Goal: Obtain resource: Download file/media

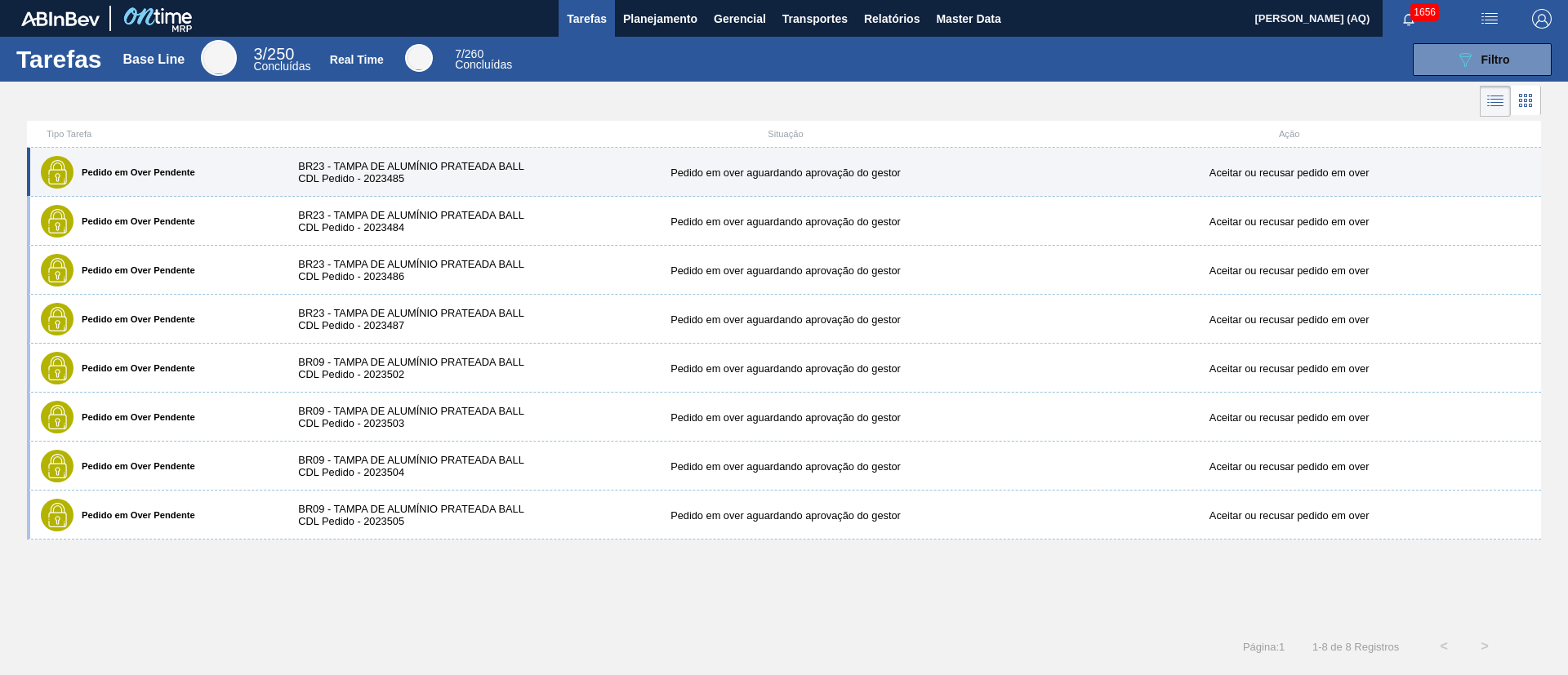
click at [668, 192] on div "Pedido em Over Pendente BR23 - TAMPA DE ALUMÍNIO PRATEADA BALL CDL Pedido - 202…" at bounding box center [784, 172] width 1514 height 49
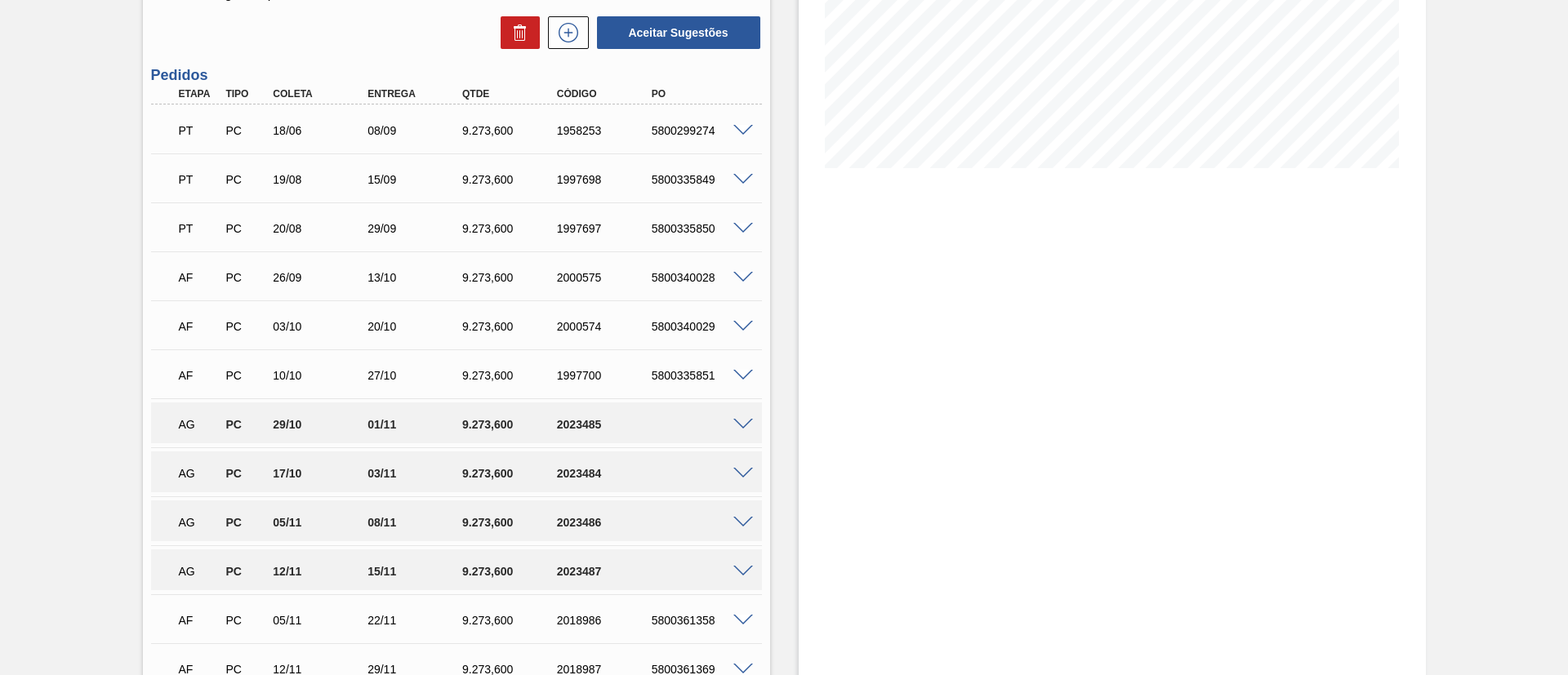
scroll to position [367, 0]
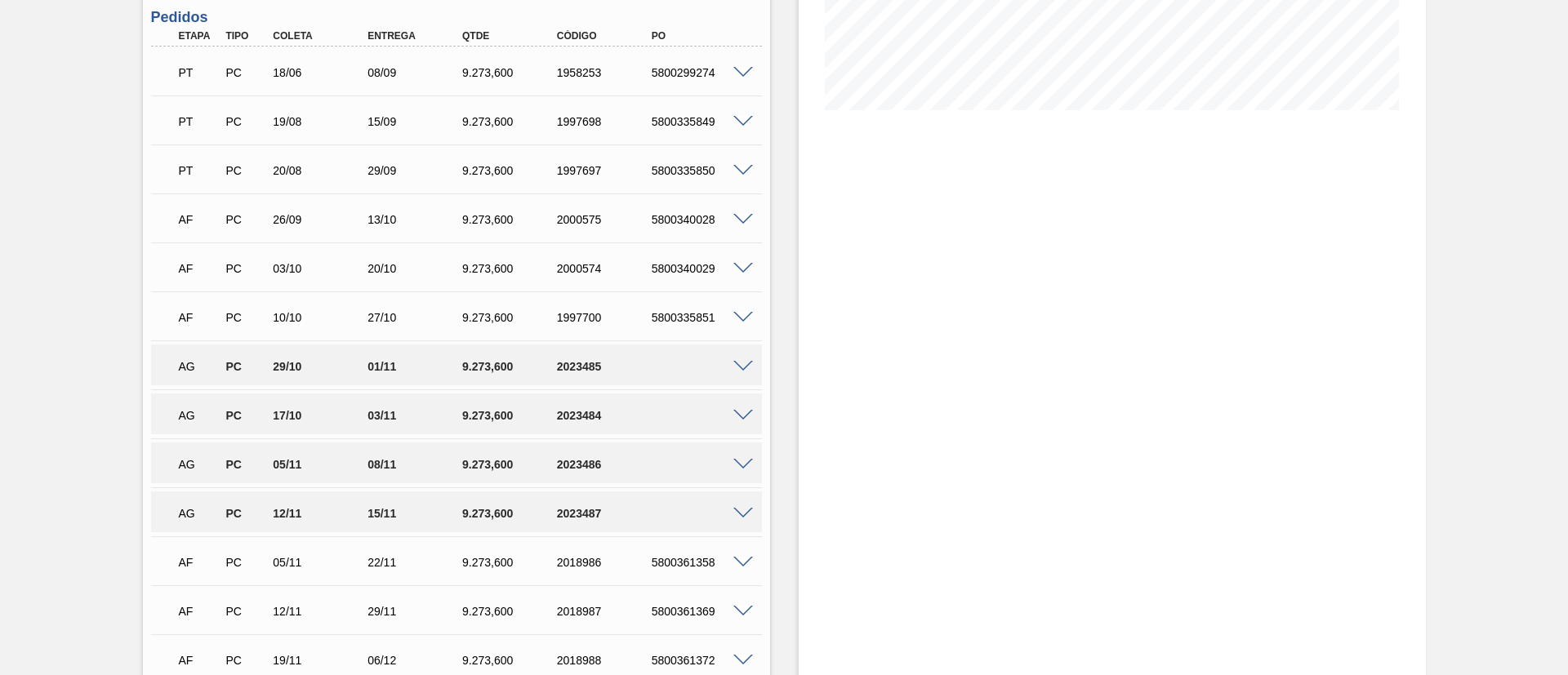
click at [741, 363] on span at bounding box center [743, 367] width 20 height 12
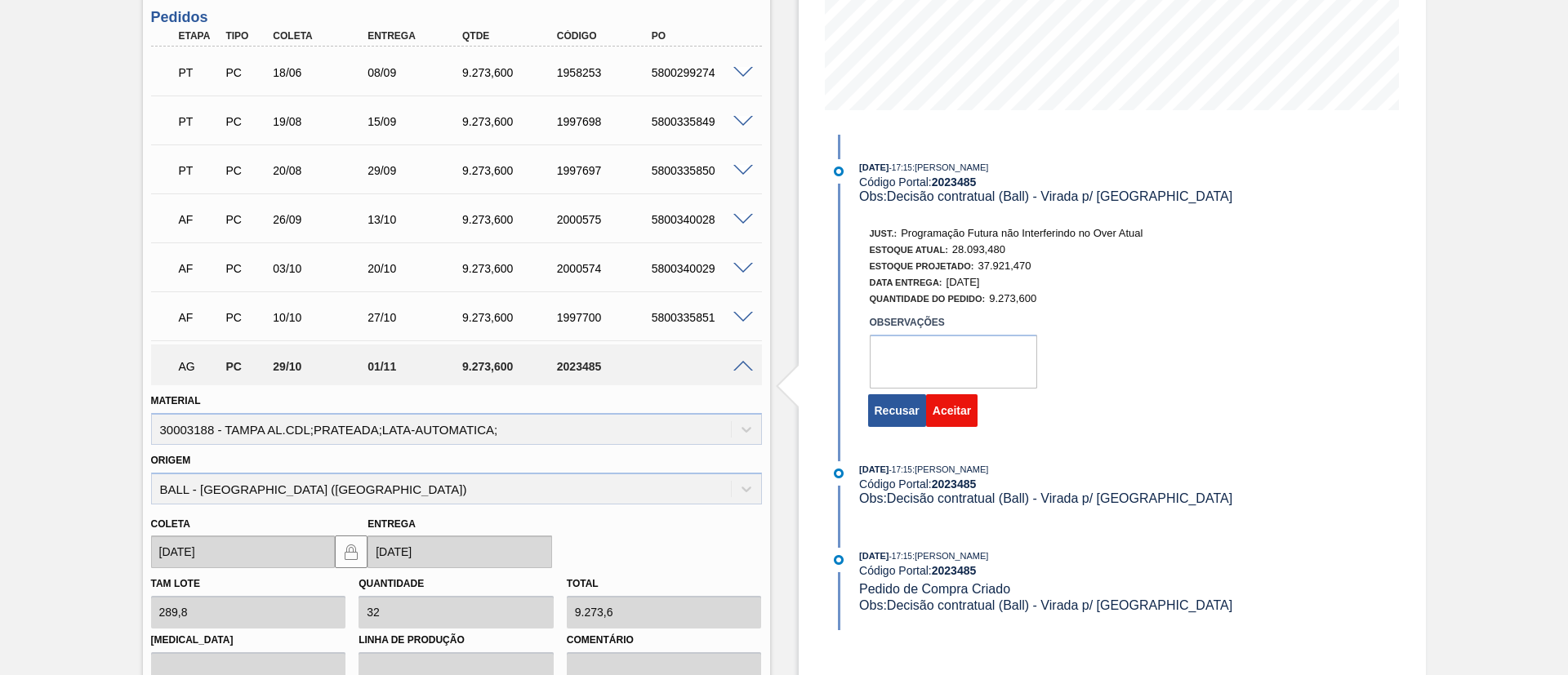
click at [969, 422] on button "Aceitar" at bounding box center [952, 411] width 52 height 33
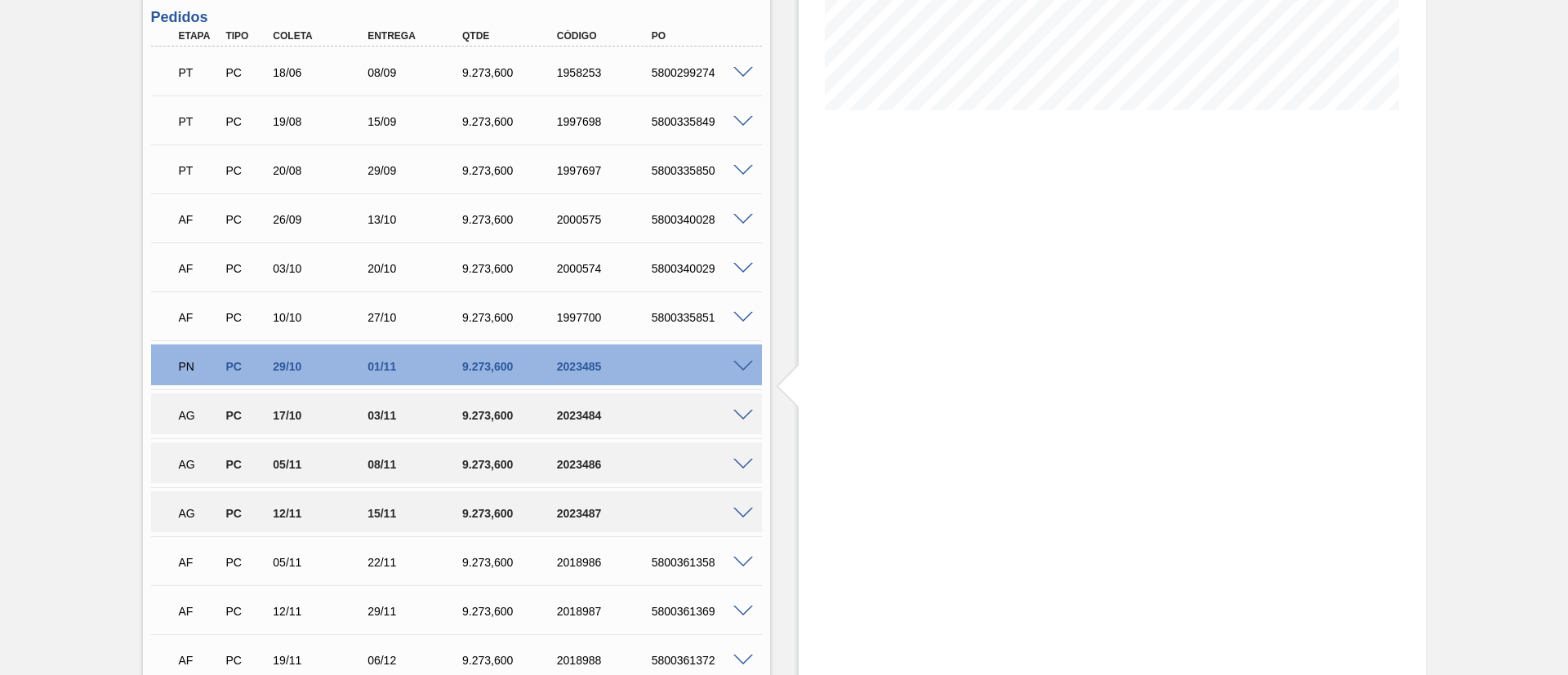
click at [736, 410] on span at bounding box center [743, 416] width 20 height 12
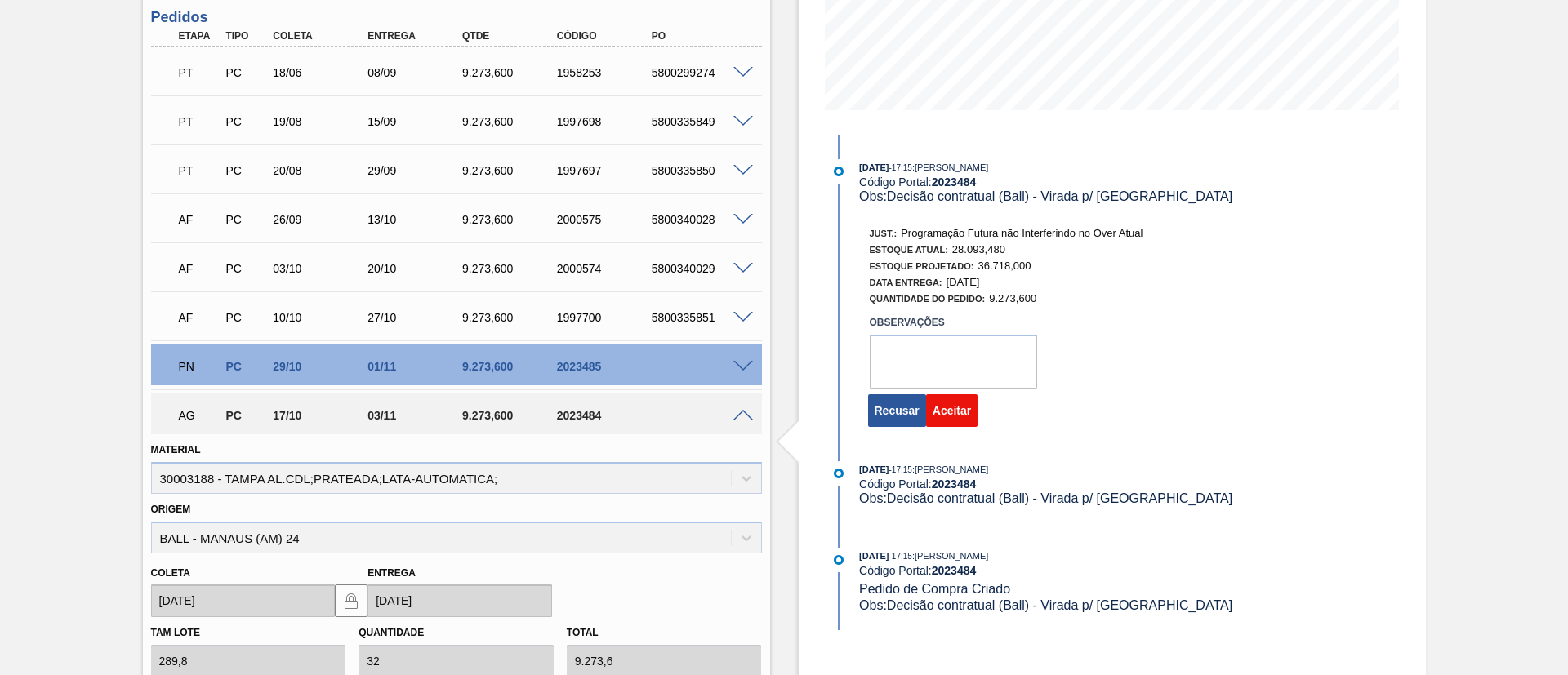
click at [954, 407] on button "Aceitar" at bounding box center [952, 411] width 52 height 33
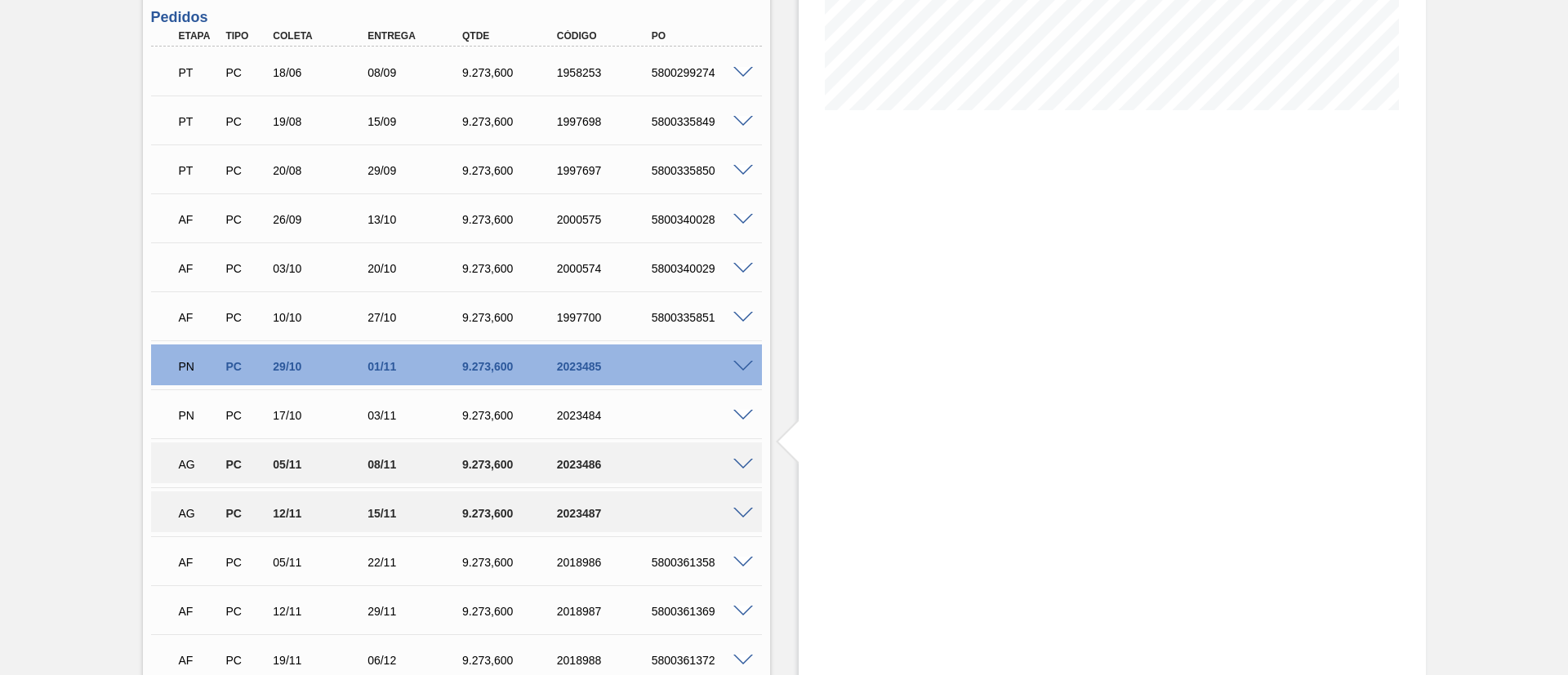
click at [737, 457] on div at bounding box center [746, 463] width 33 height 12
click at [737, 459] on div at bounding box center [746, 463] width 33 height 12
click at [737, 467] on span at bounding box center [743, 465] width 20 height 12
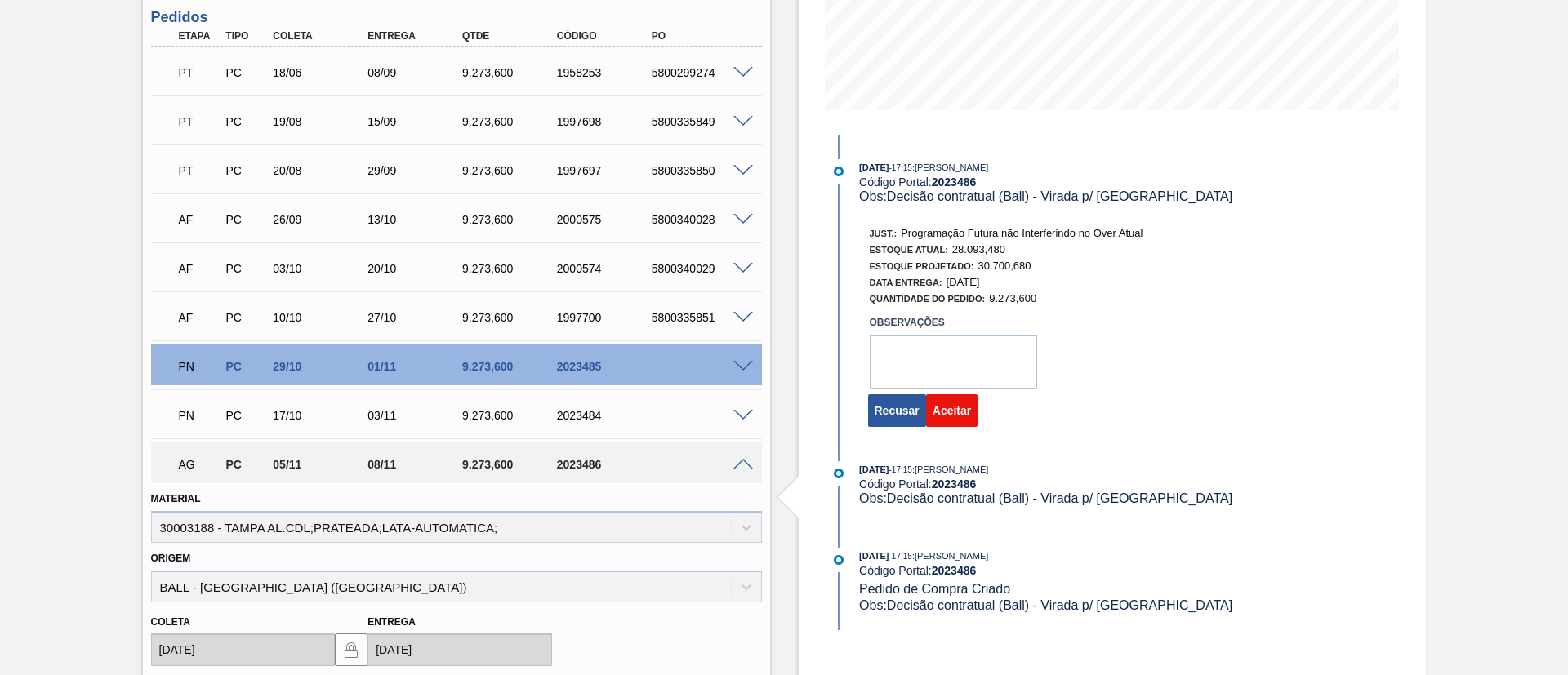
click at [956, 415] on button "Aceitar" at bounding box center [952, 411] width 52 height 33
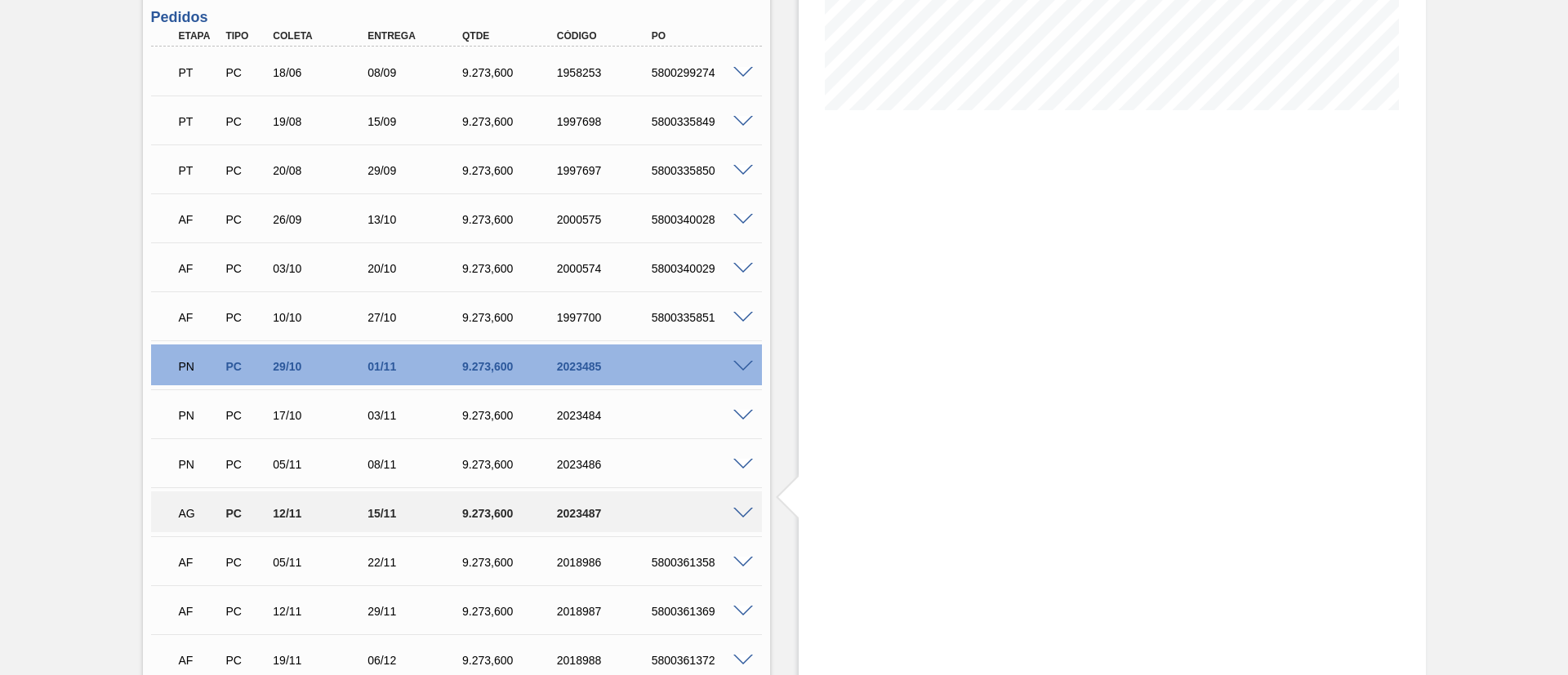
click at [739, 513] on span at bounding box center [743, 513] width 20 height 12
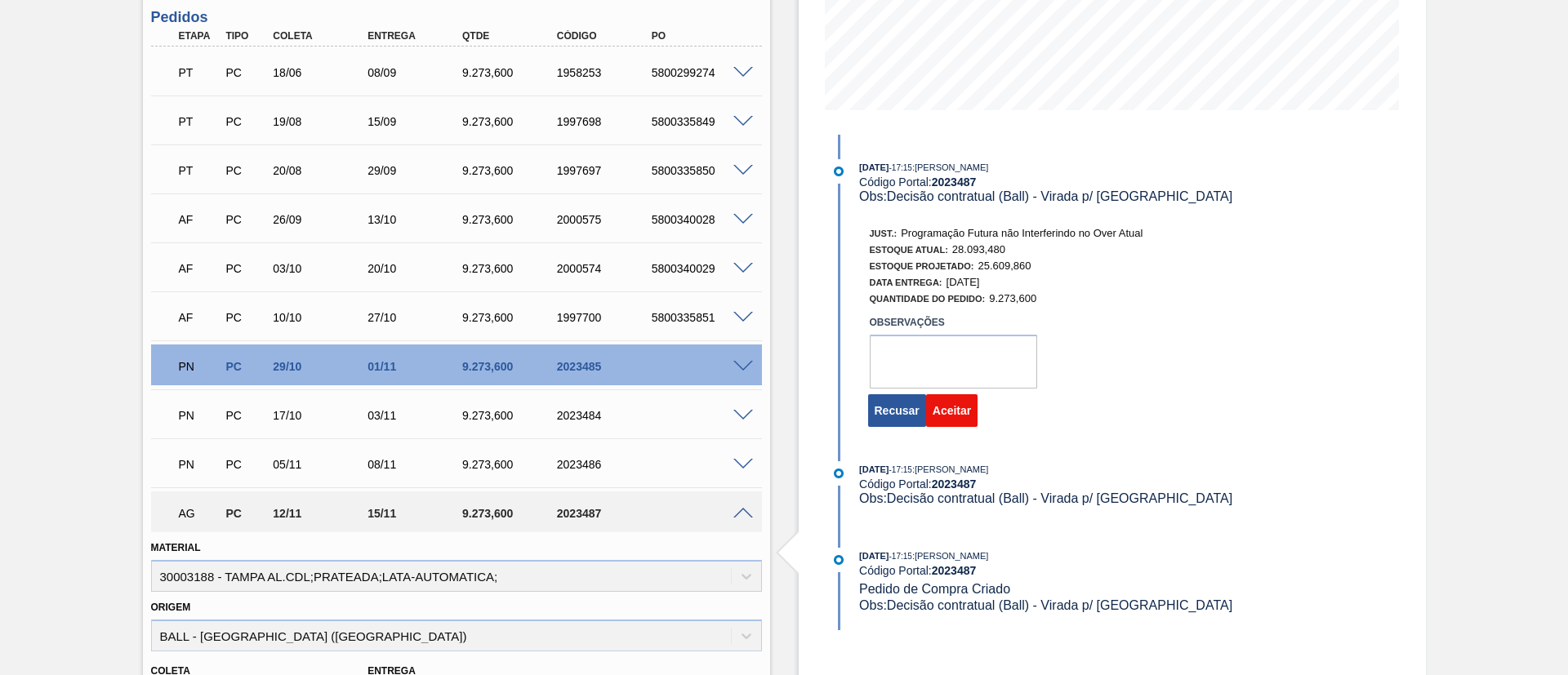
click at [969, 420] on button "Aceitar" at bounding box center [952, 411] width 52 height 33
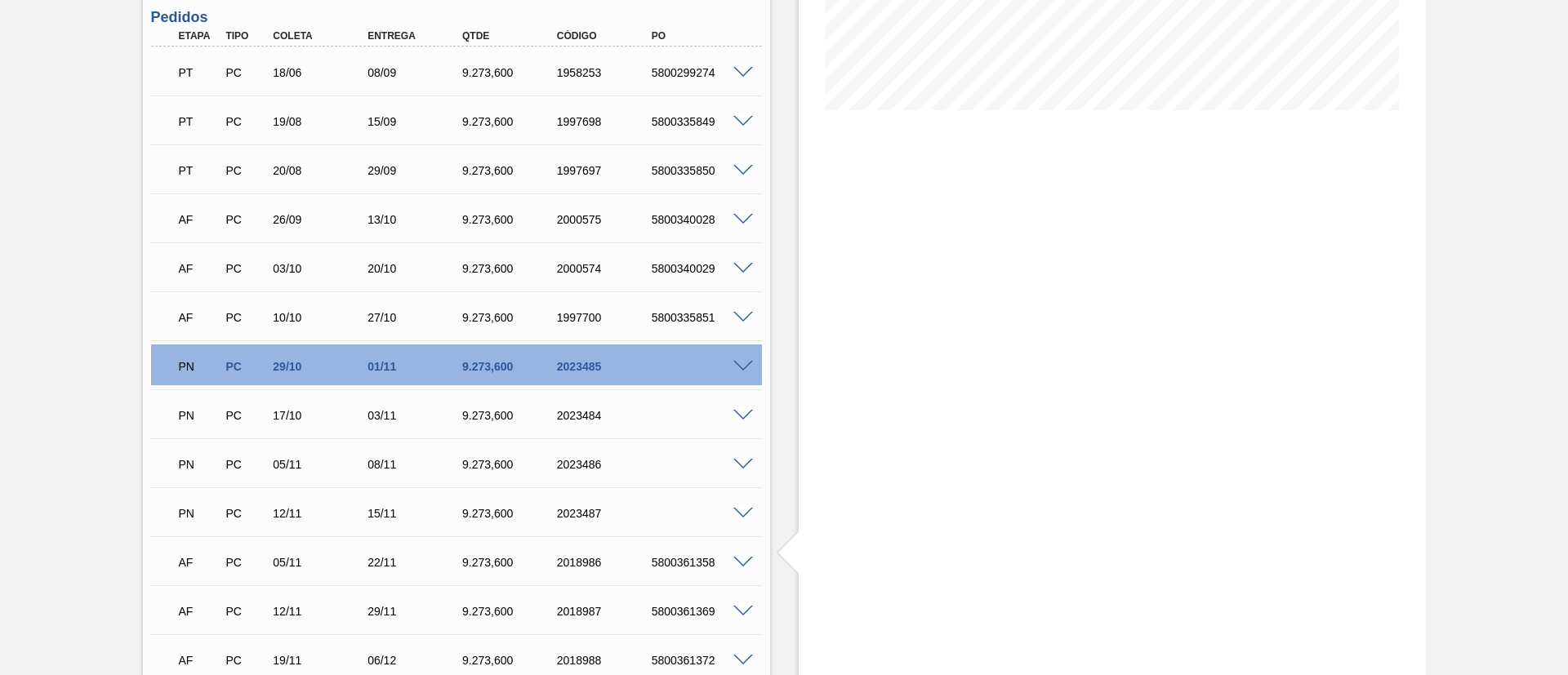
click at [157, 312] on span at bounding box center [163, 316] width 24 height 33
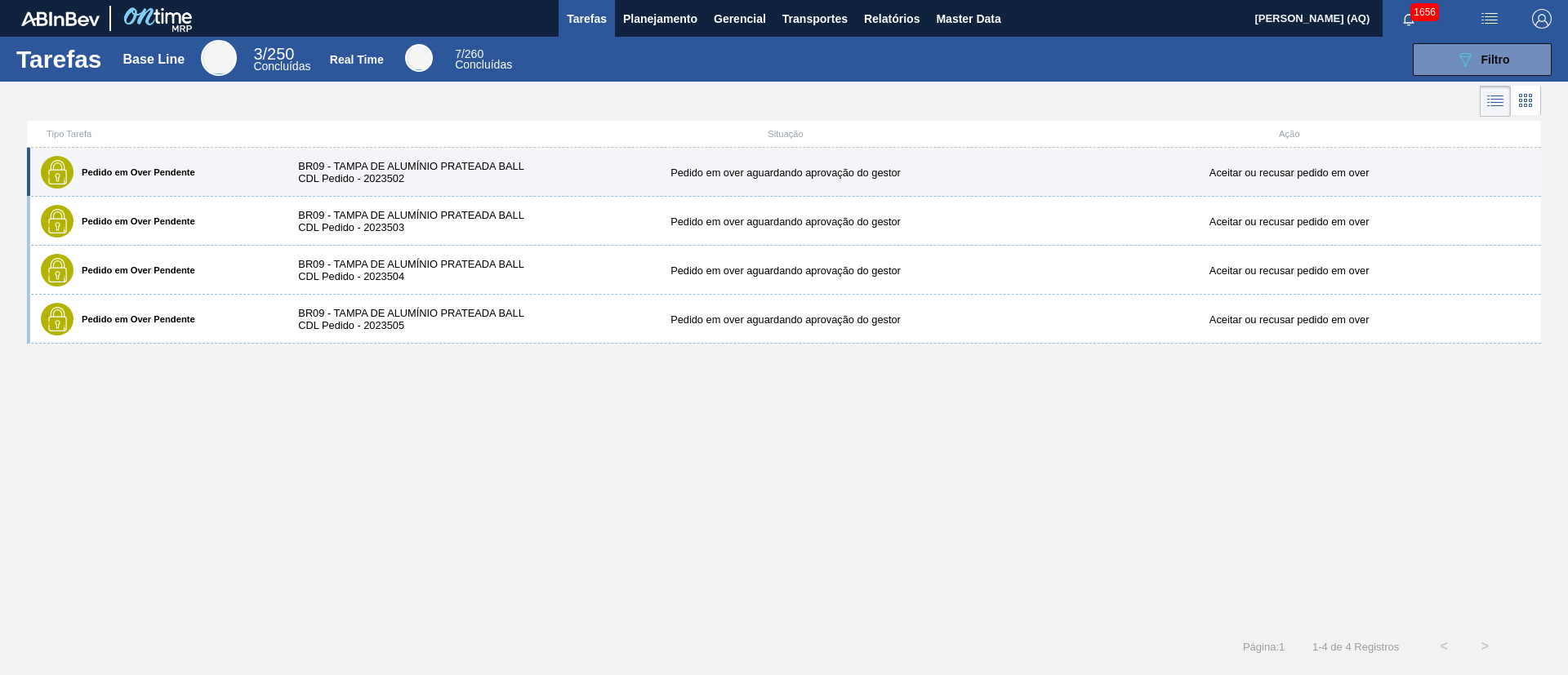
click at [495, 181] on div "BR09 - TAMPA DE ALUMÍNIO PRATEADA BALL CDL Pedido - 2023502" at bounding box center [407, 172] width 251 height 25
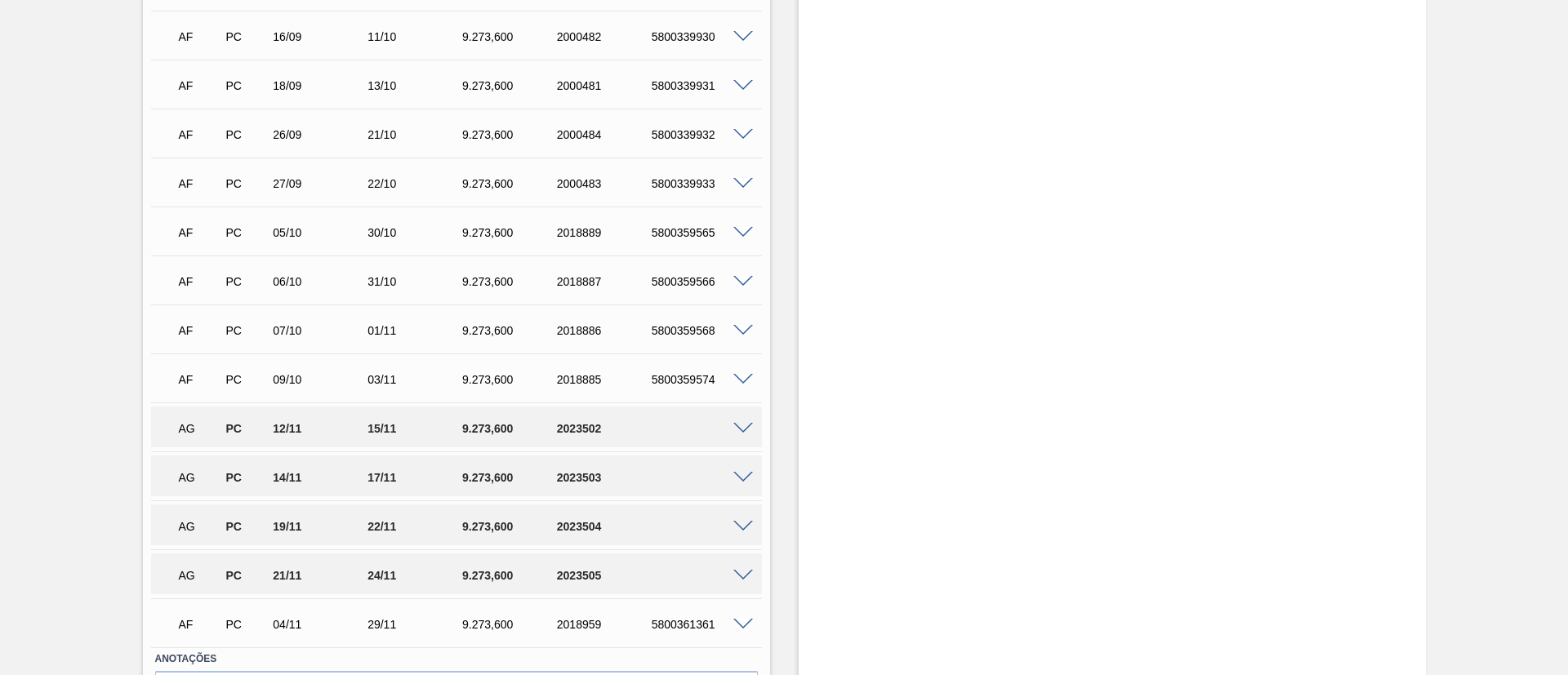
scroll to position [858, 0]
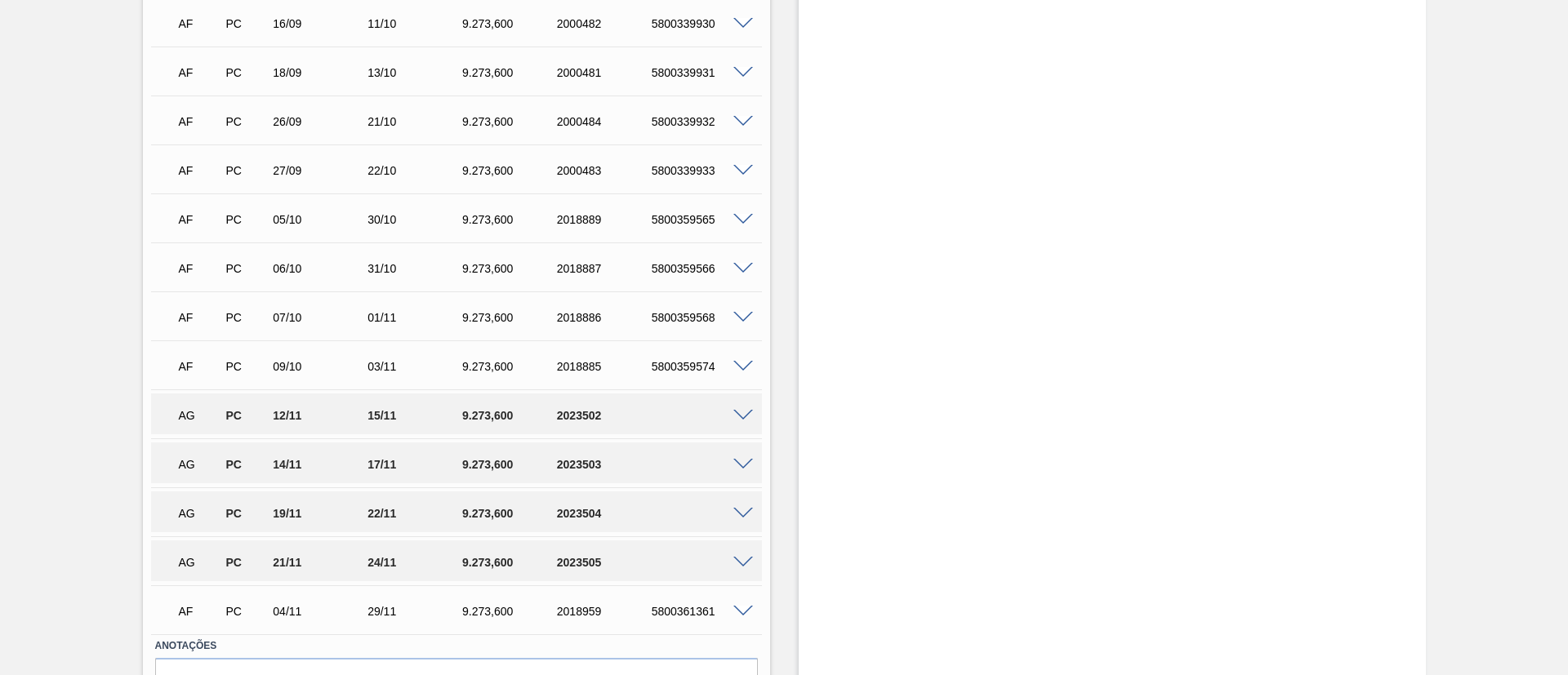
click at [748, 427] on div "AG PC 12/11 15/11 9.273,600 2023502" at bounding box center [456, 414] width 611 height 41
click at [747, 418] on span at bounding box center [743, 416] width 20 height 12
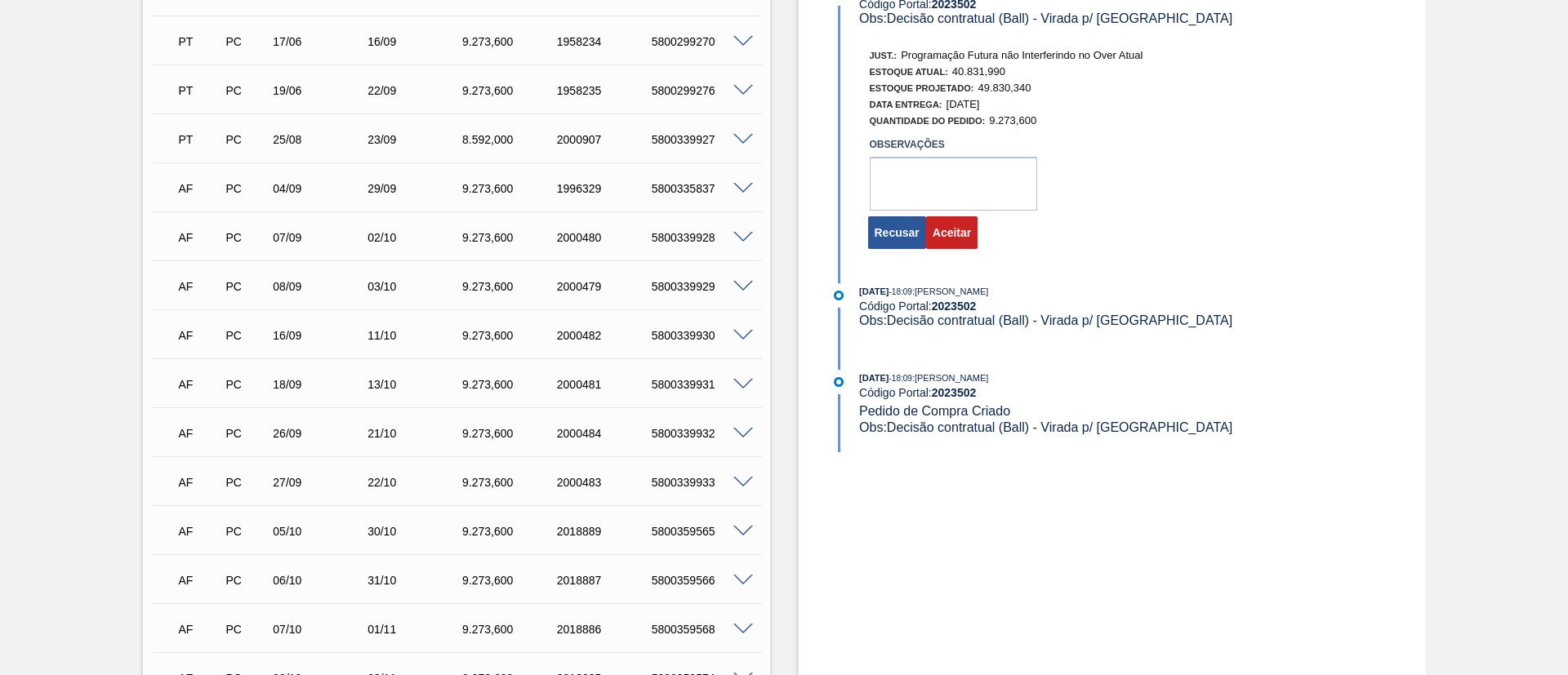
scroll to position [490, 0]
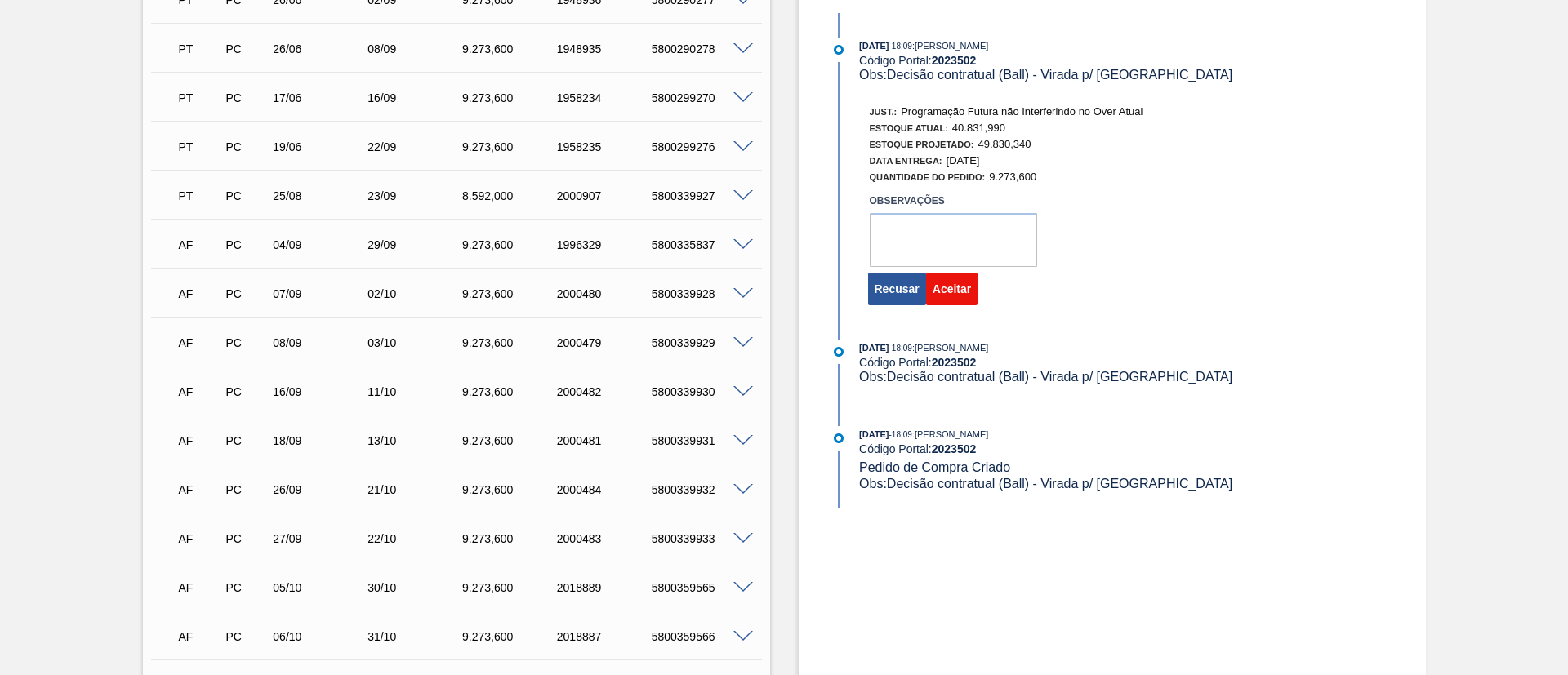
click at [955, 288] on button "Aceitar" at bounding box center [952, 289] width 52 height 33
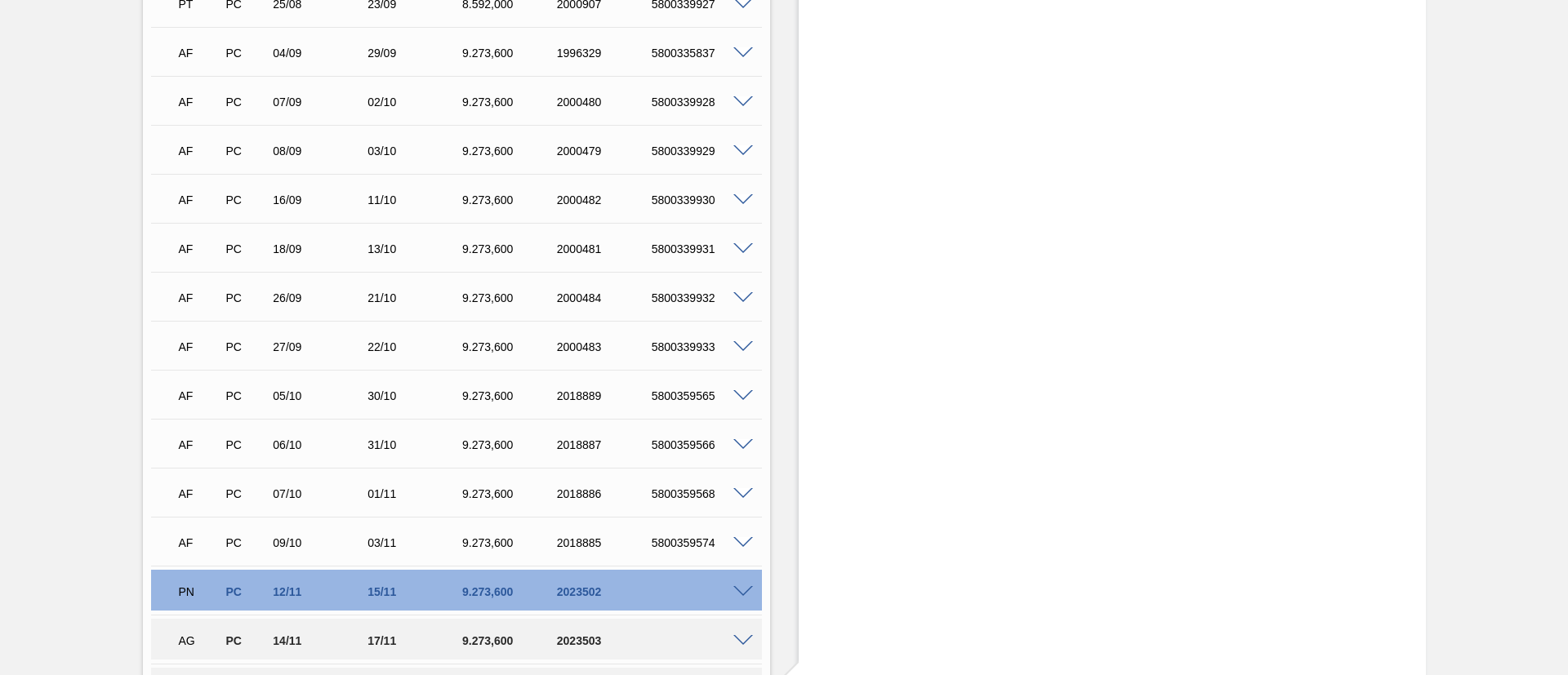
scroll to position [857, 0]
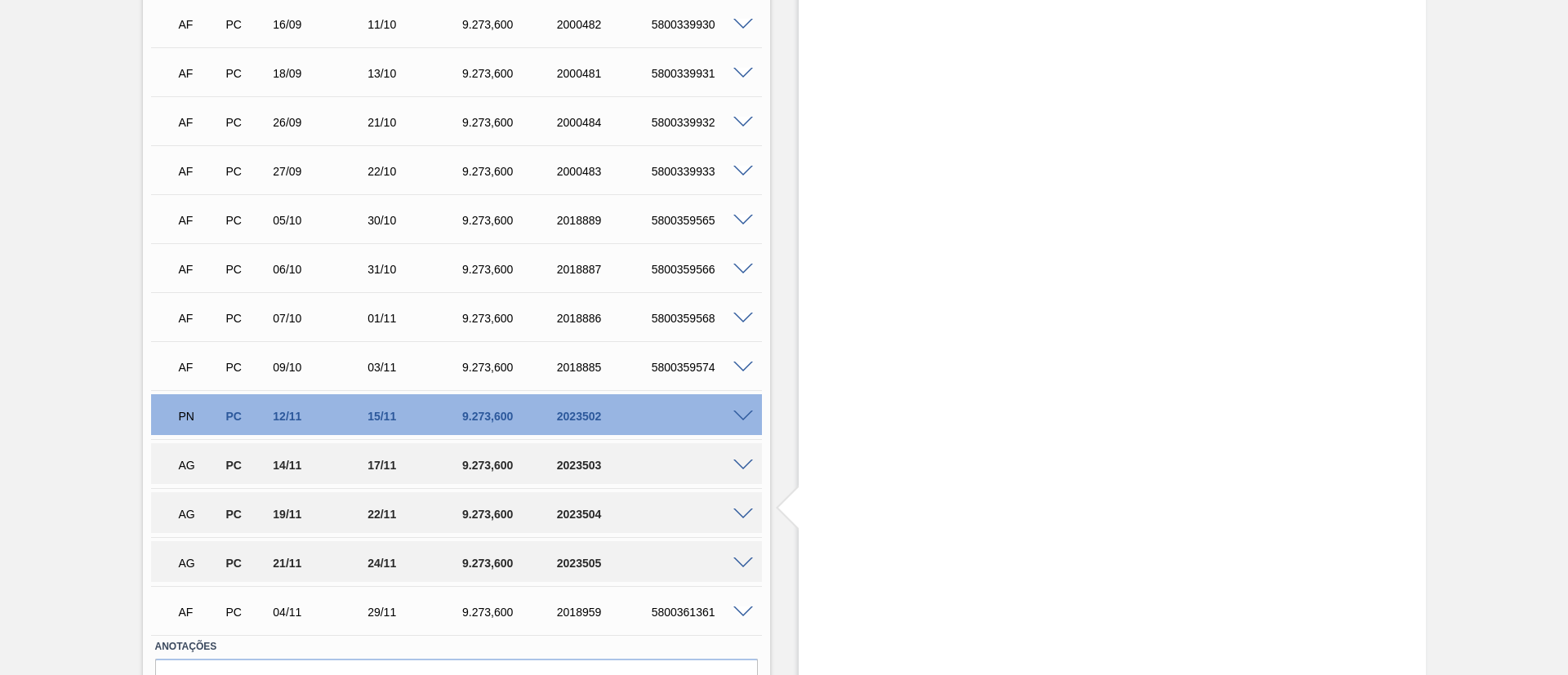
click at [741, 463] on span at bounding box center [743, 466] width 20 height 12
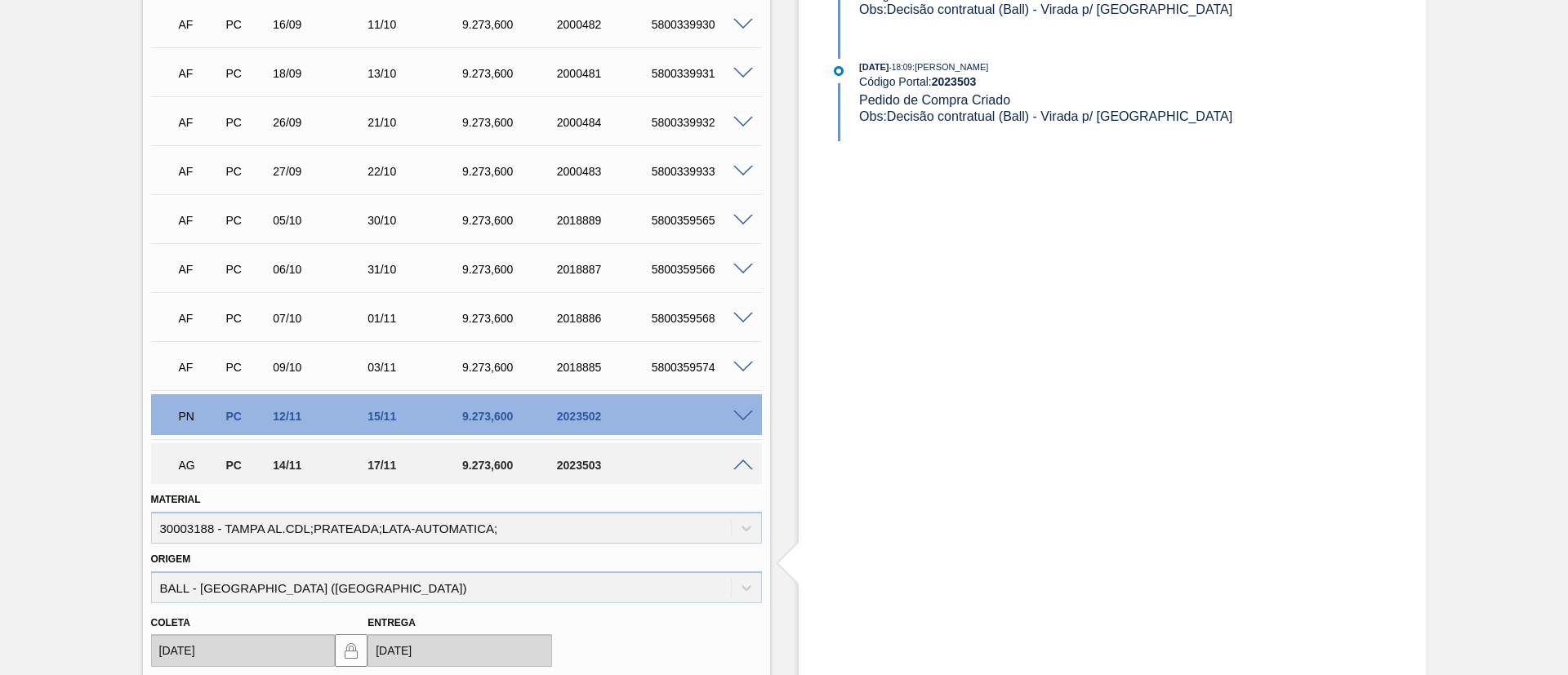
scroll to position [490, 0]
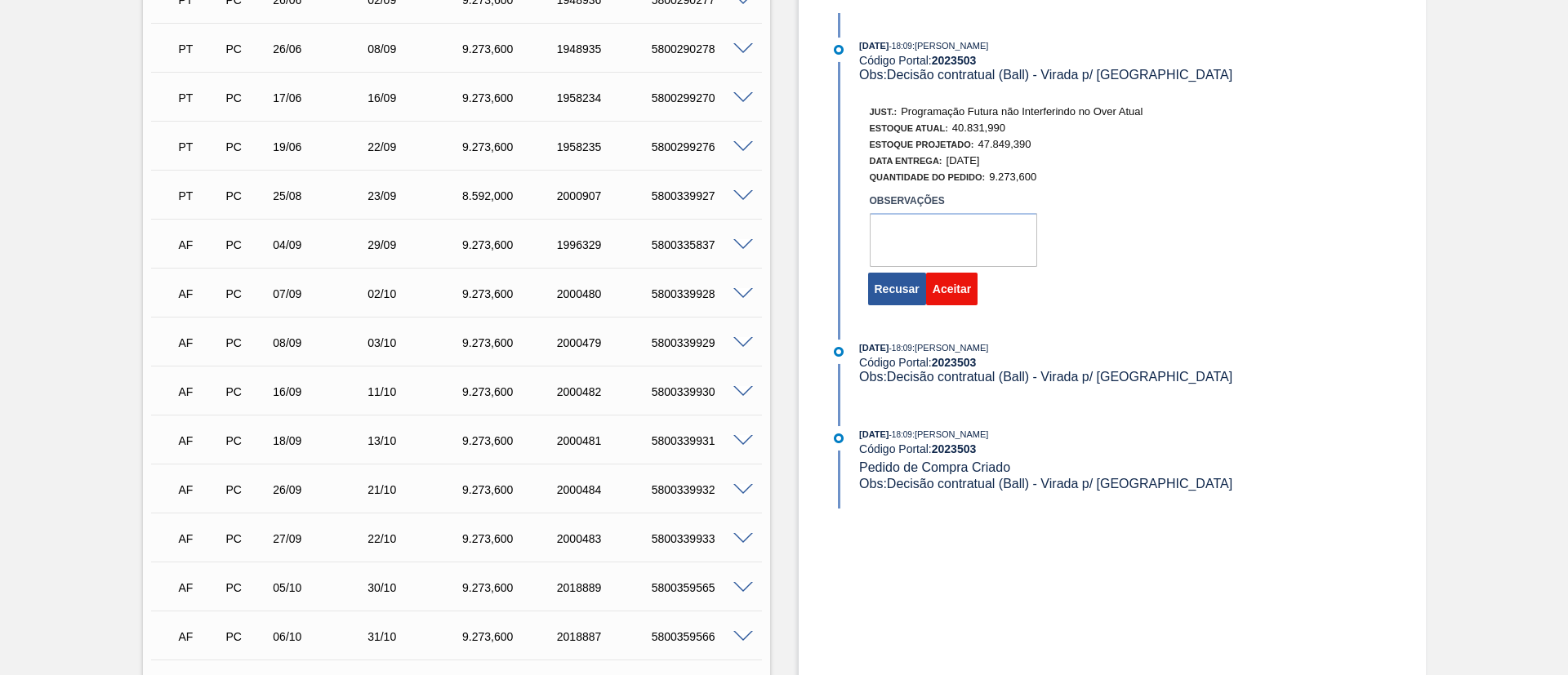
click at [961, 287] on button "Aceitar" at bounding box center [952, 289] width 52 height 33
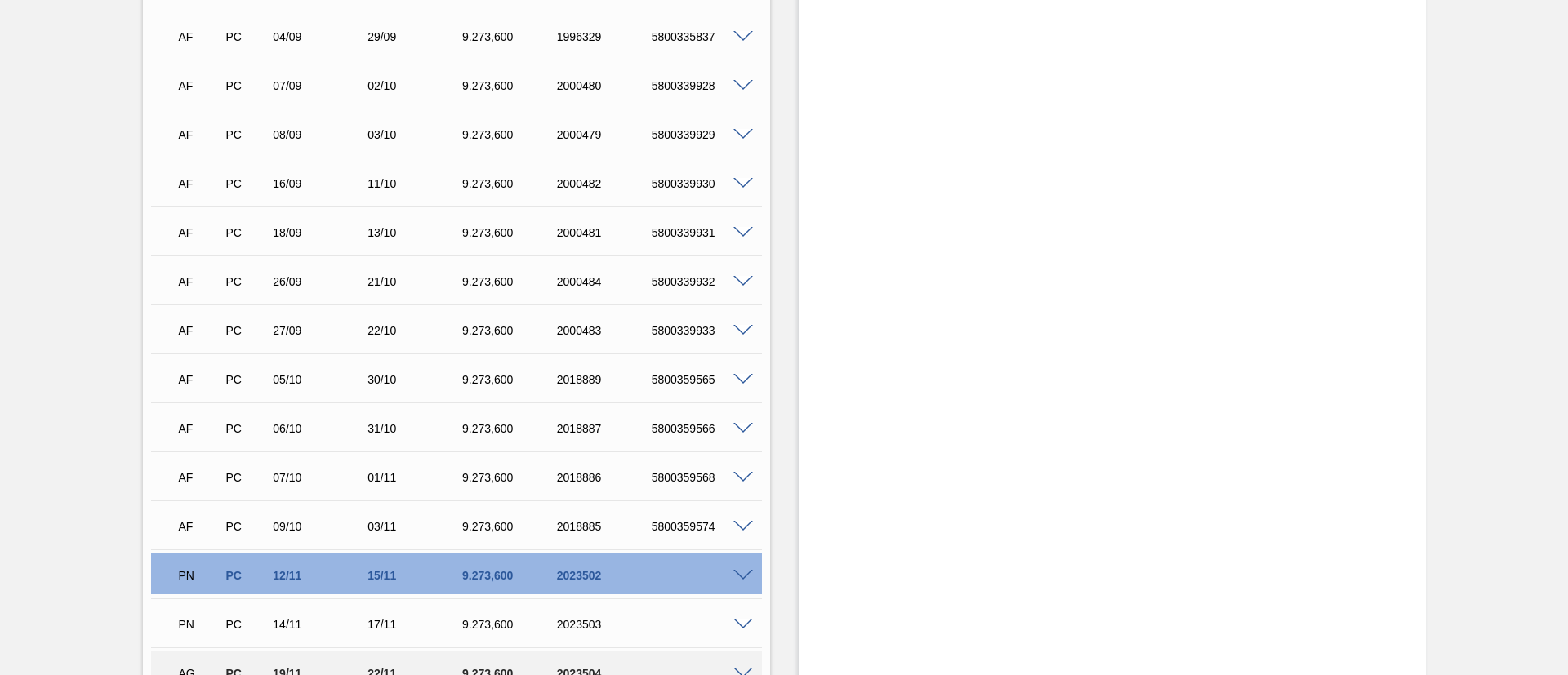
scroll to position [857, 0]
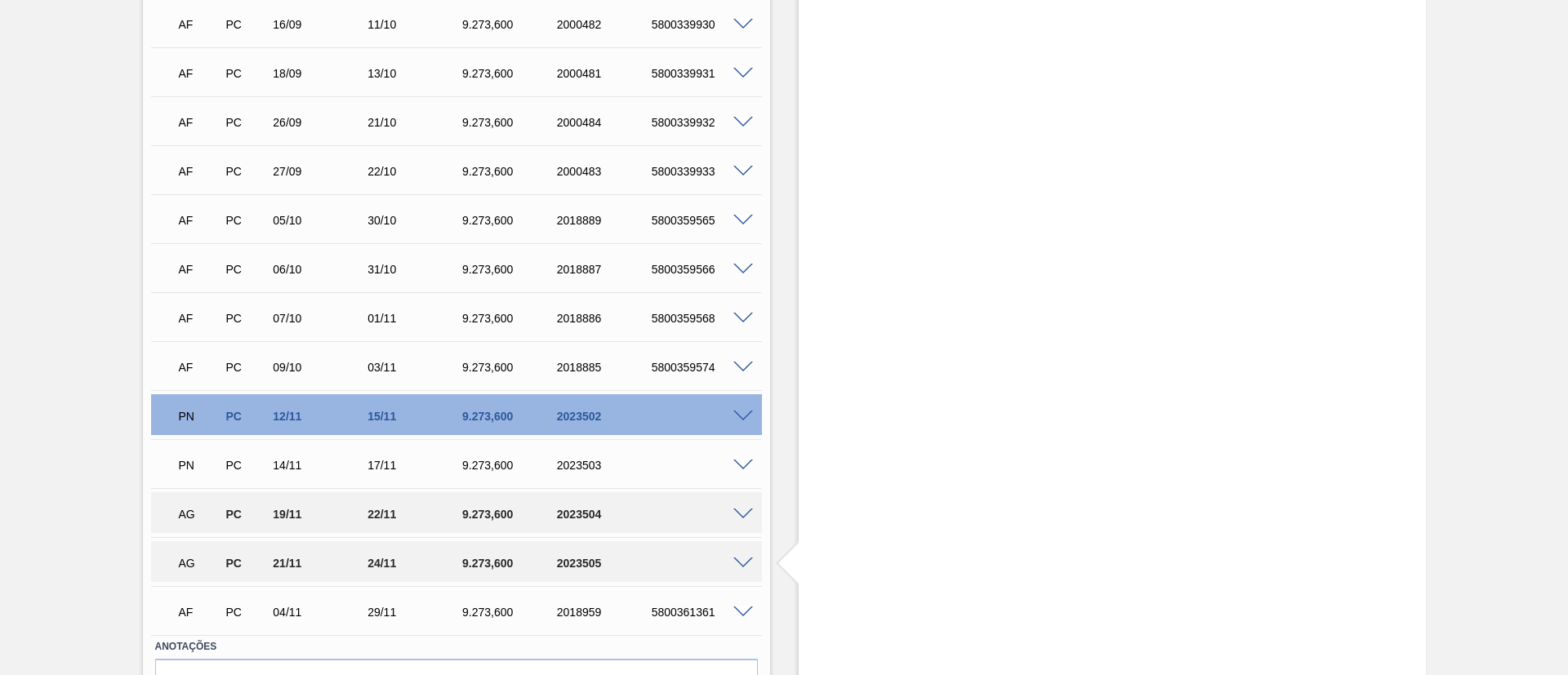
click at [738, 514] on span at bounding box center [743, 514] width 20 height 12
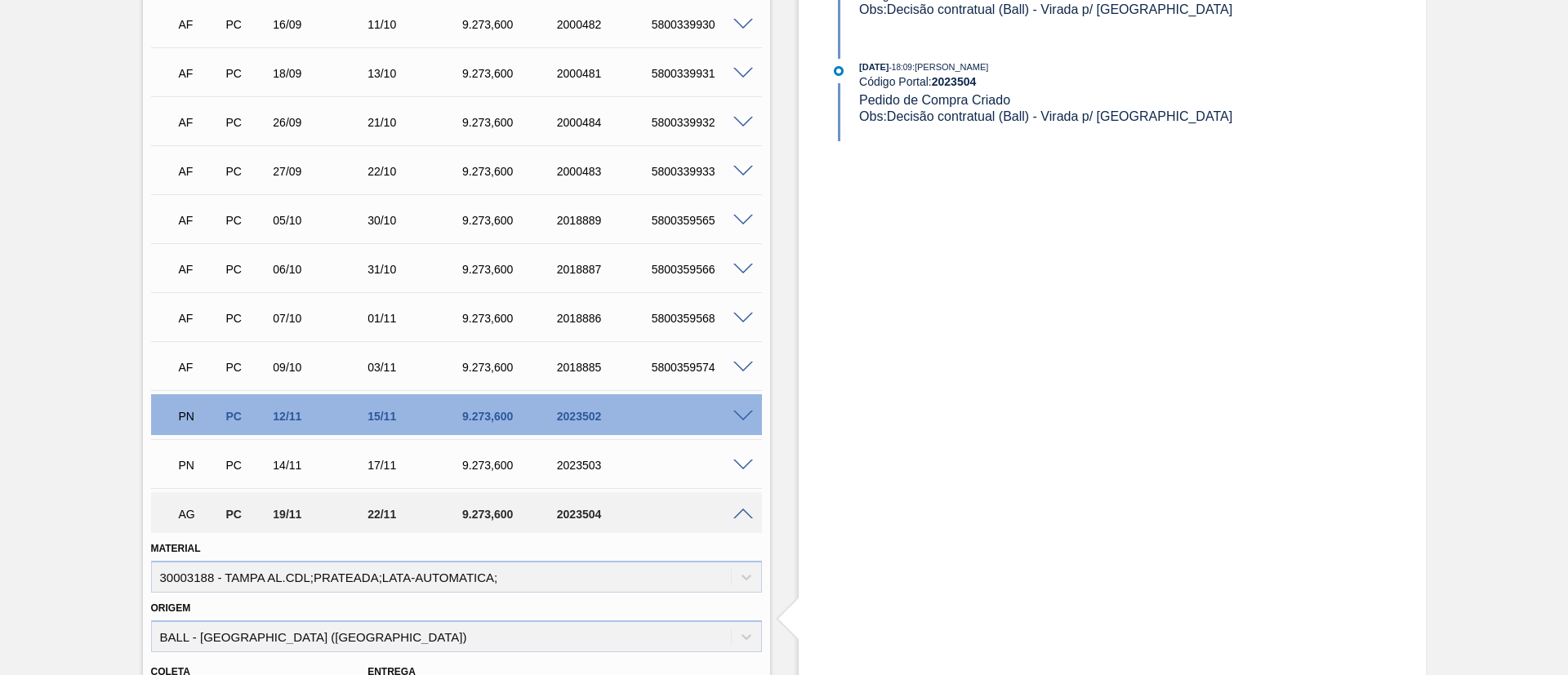
scroll to position [490, 0]
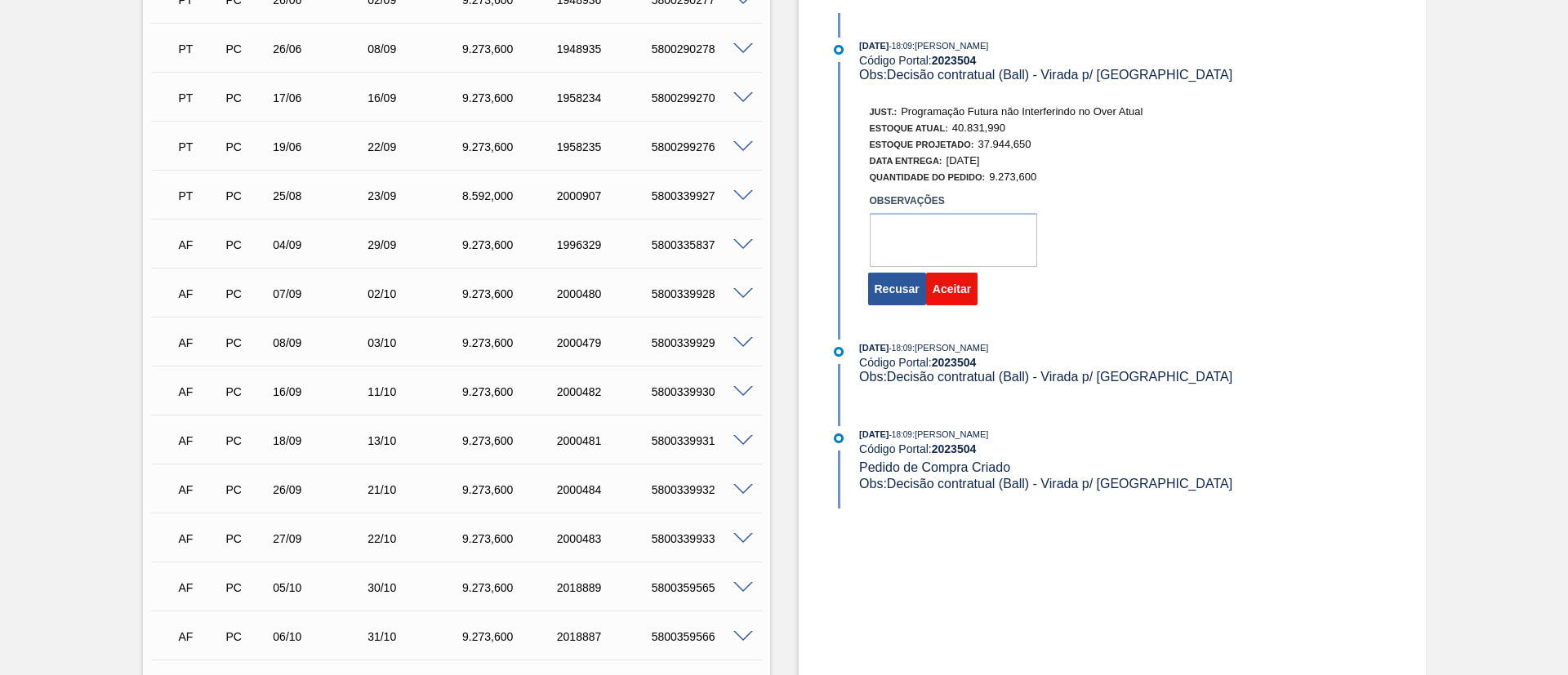
click at [954, 301] on button "Aceitar" at bounding box center [952, 289] width 52 height 33
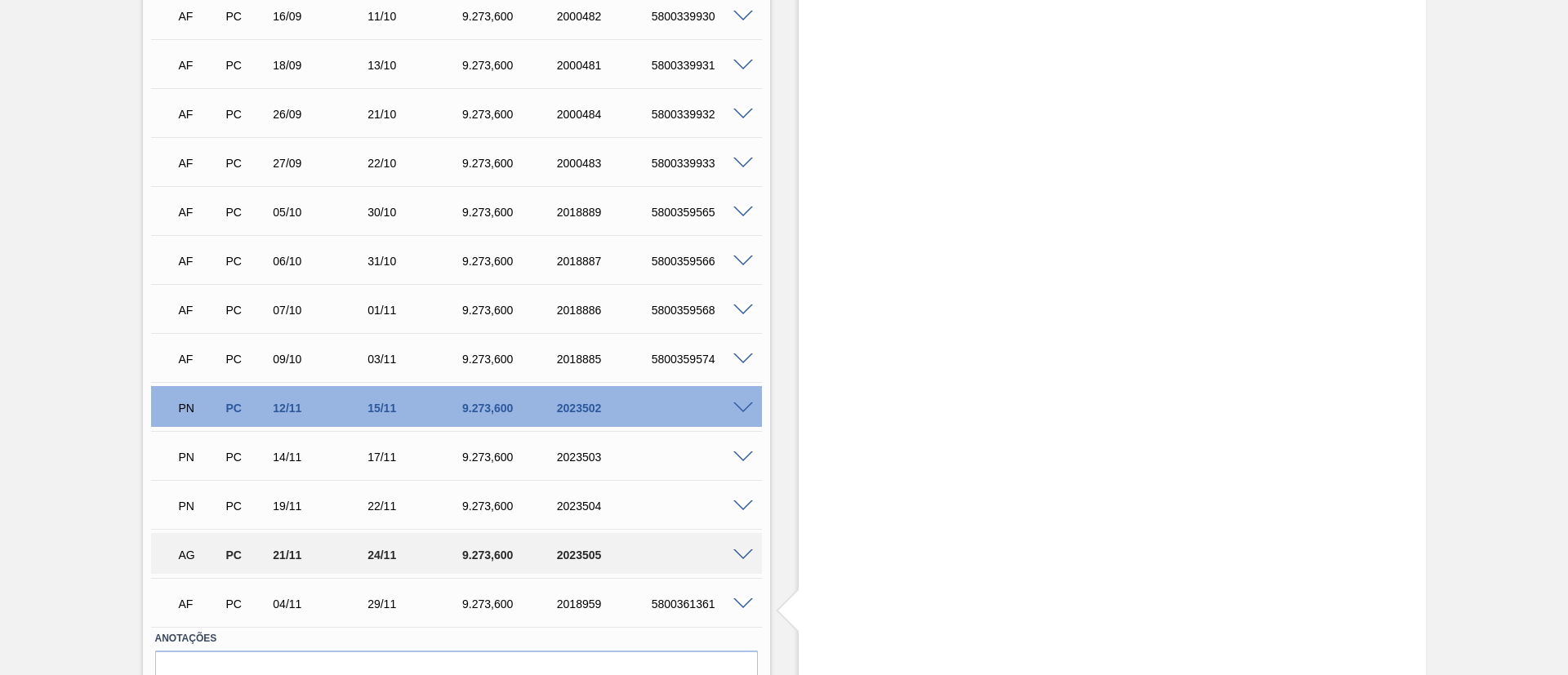
scroll to position [950, 0]
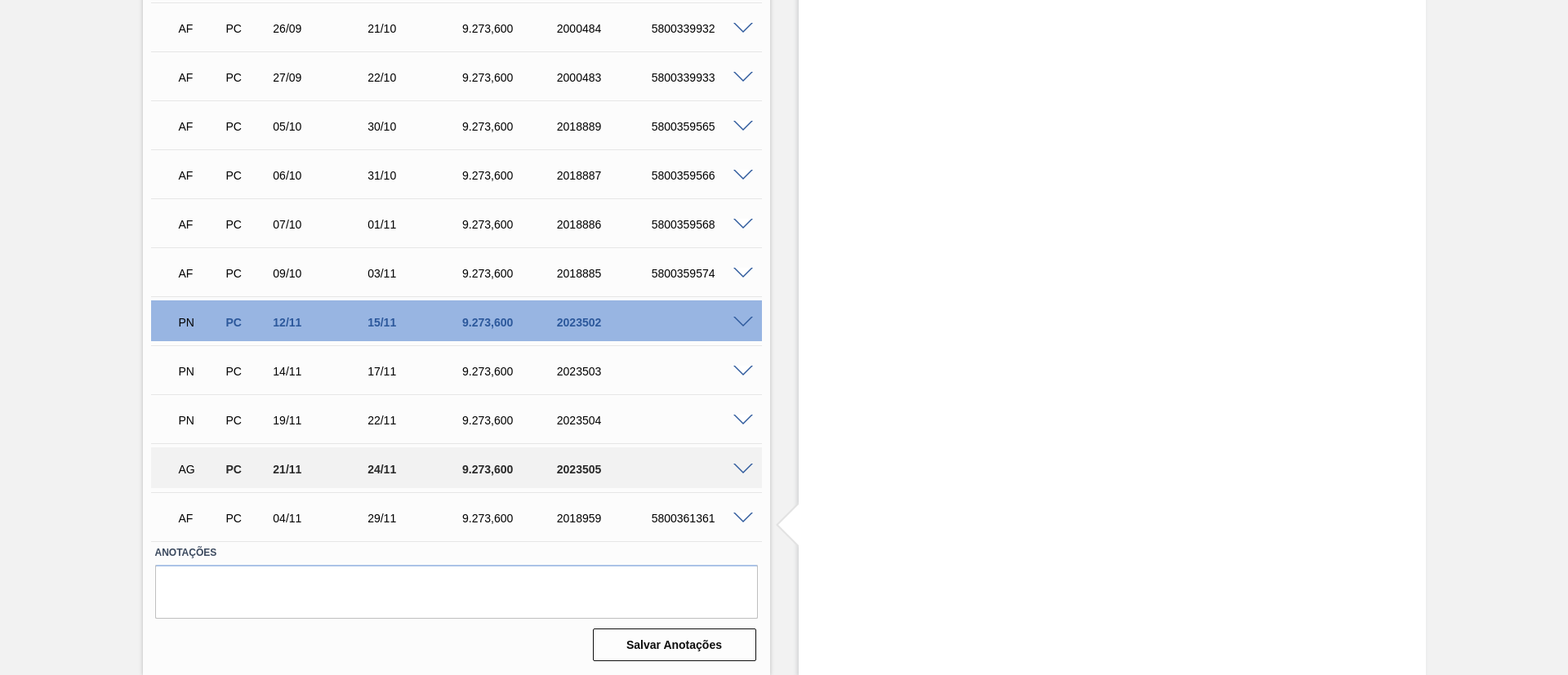
click at [744, 467] on span at bounding box center [743, 469] width 20 height 12
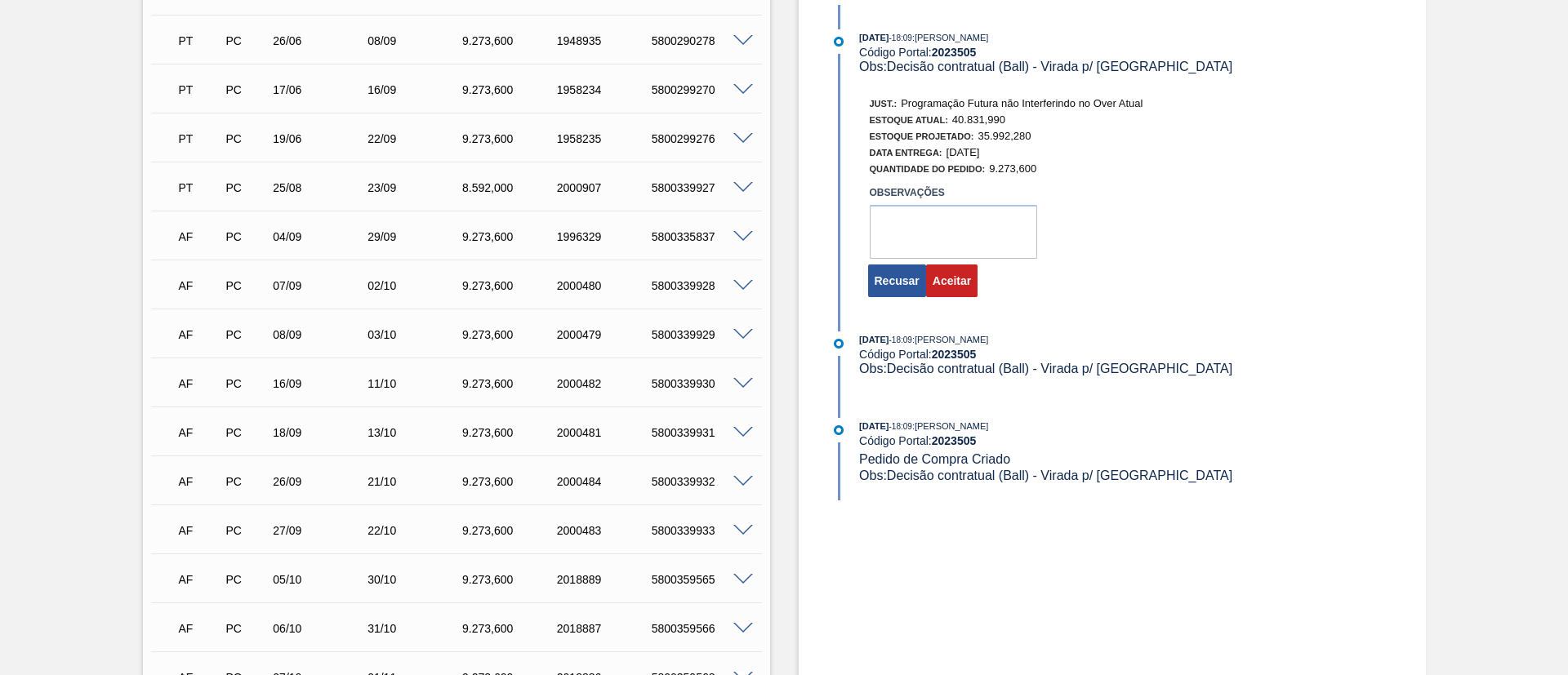
scroll to position [461, 0]
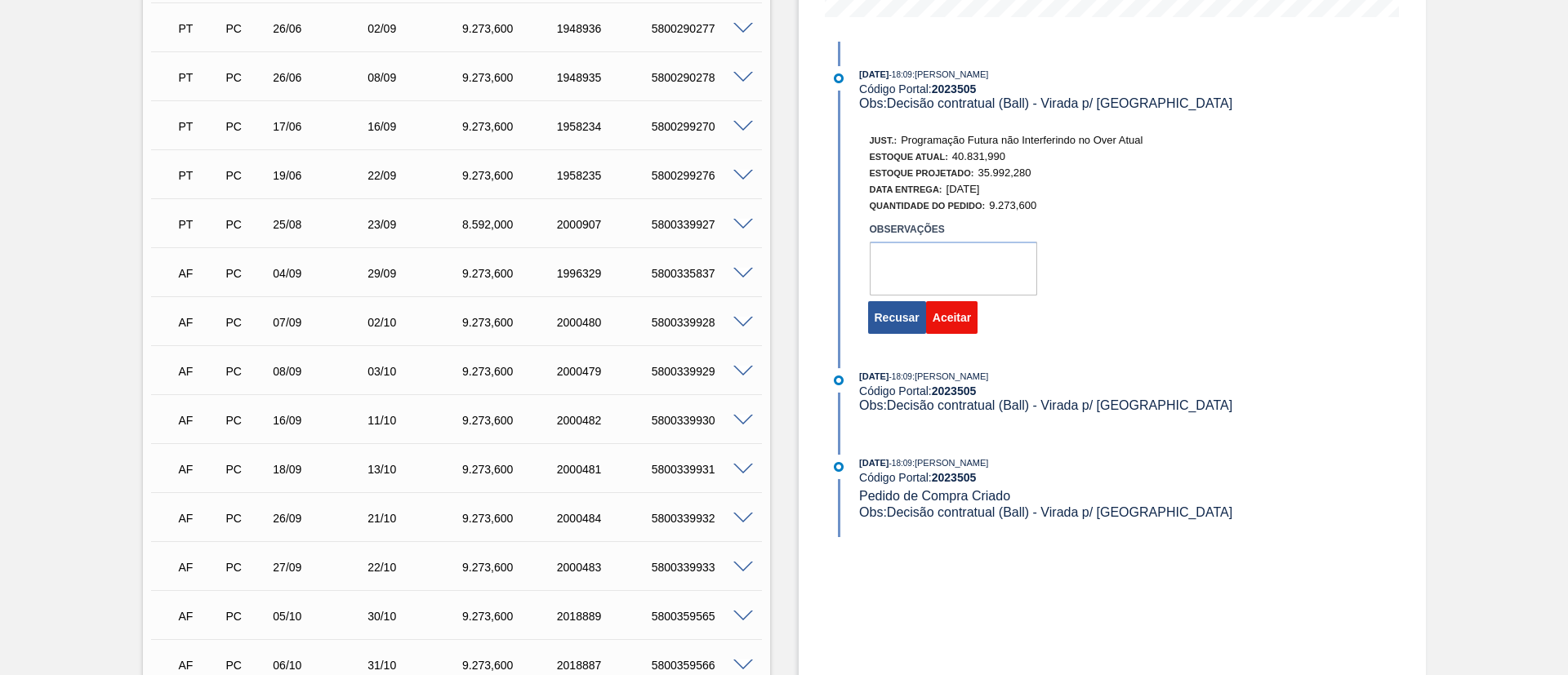
click at [950, 316] on button "Aceitar" at bounding box center [952, 317] width 52 height 33
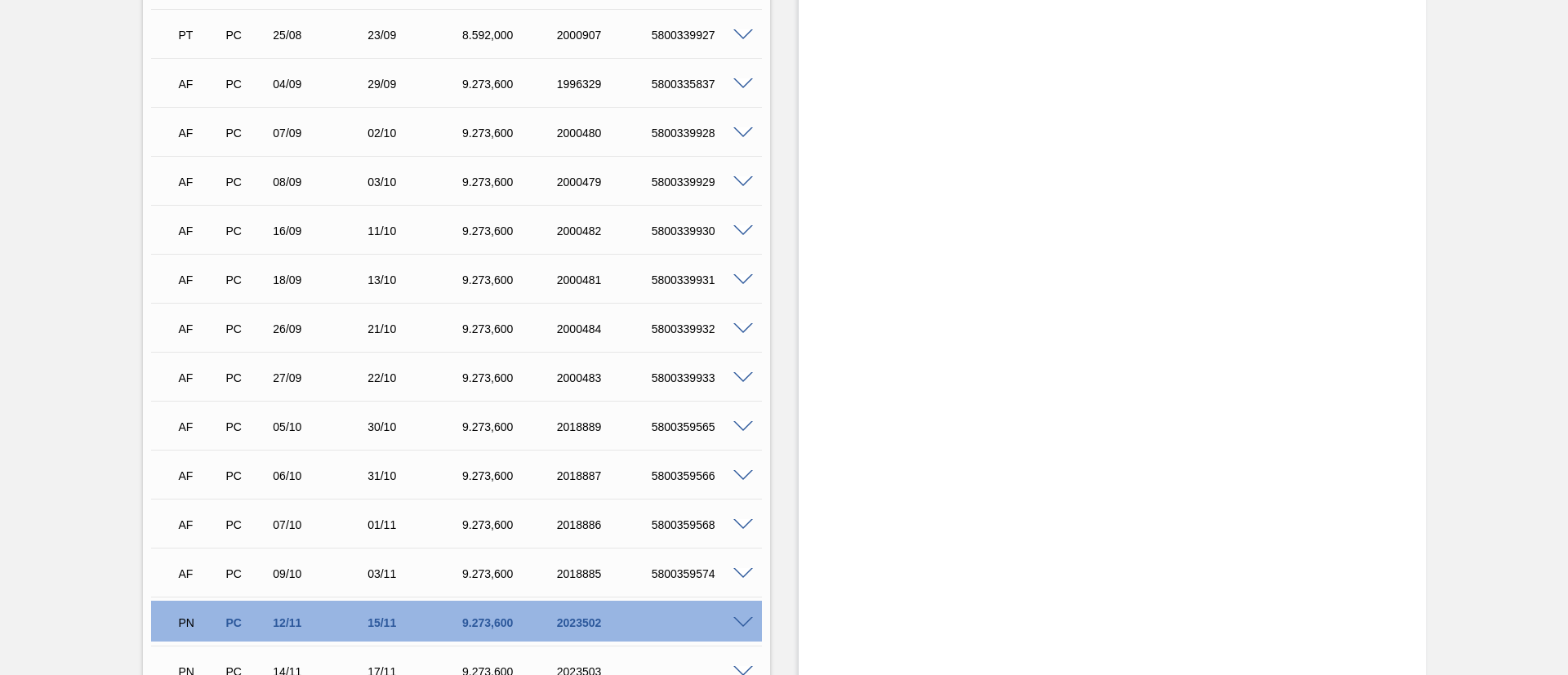
scroll to position [950, 0]
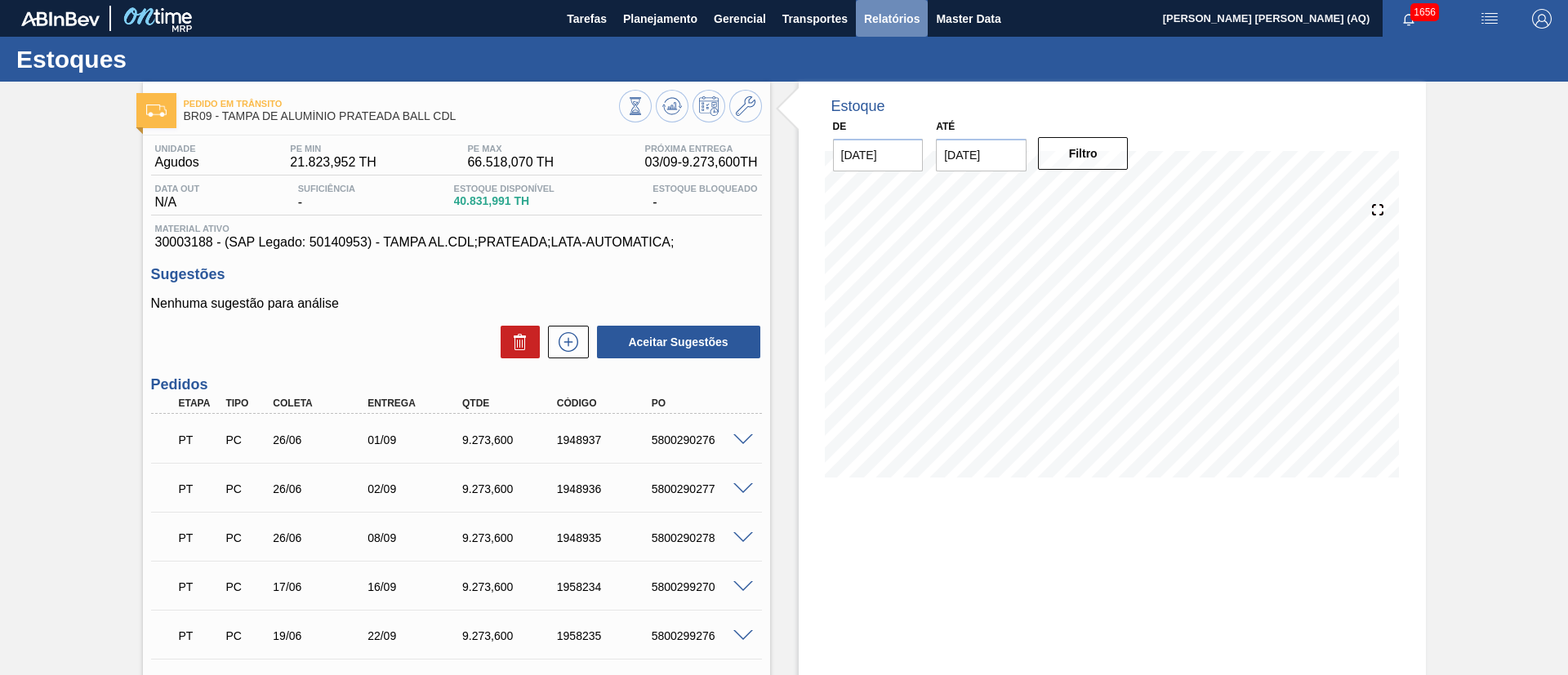
drag, startPoint x: 871, startPoint y: 13, endPoint x: 875, endPoint y: 35, distance: 22.4
click at [871, 14] on span "Relatórios" at bounding box center [892, 18] width 55 height 20
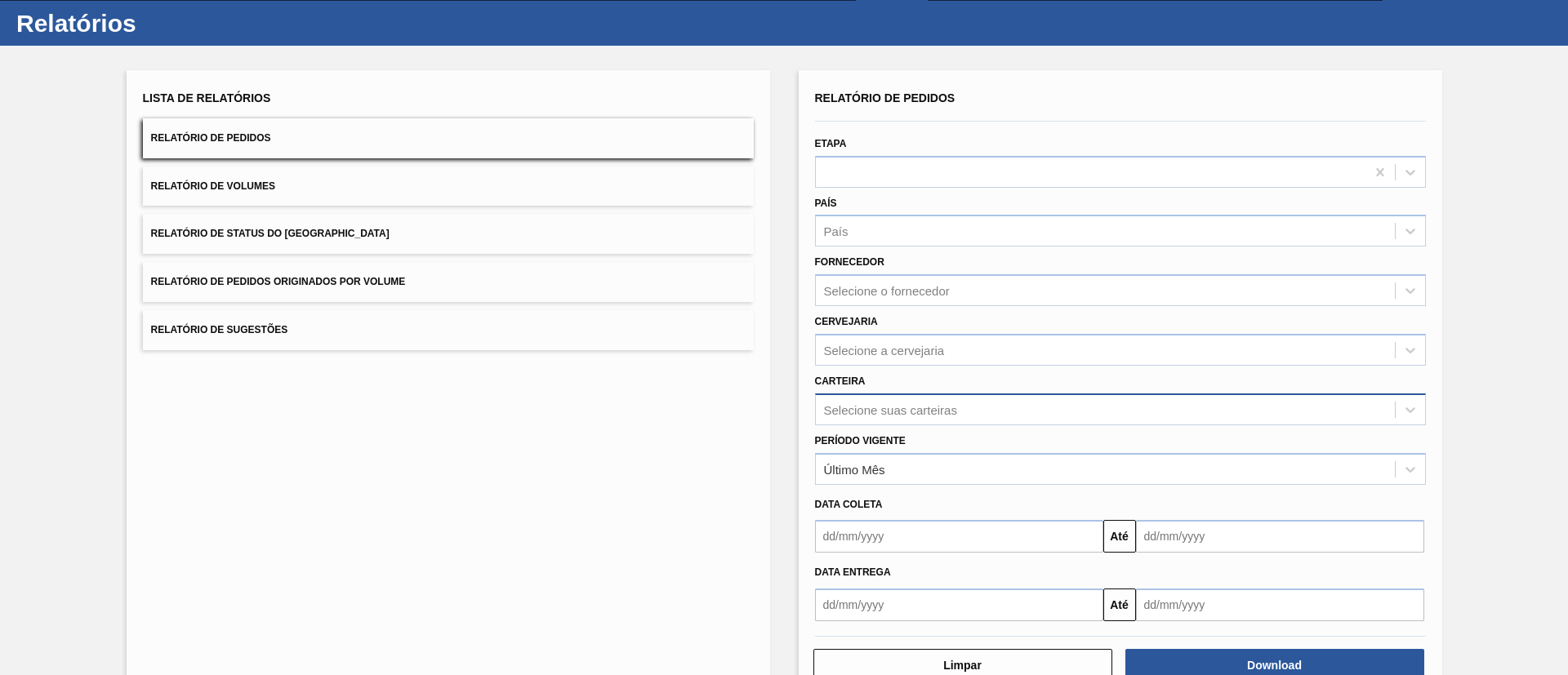
click at [933, 425] on div "Selecione suas carteiras" at bounding box center [1120, 409] width 611 height 32
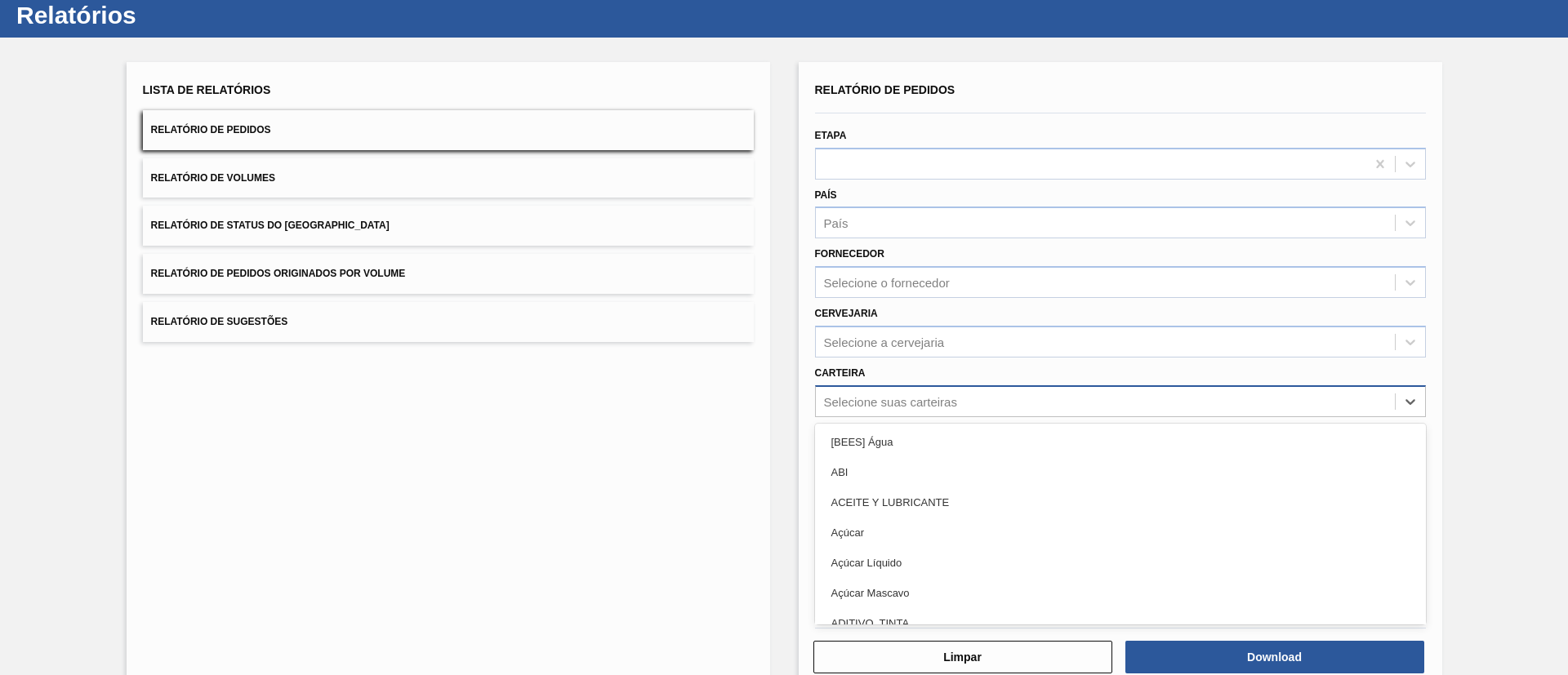
scroll to position [44, 0]
type input "[GEOGRAPHIC_DATA]"
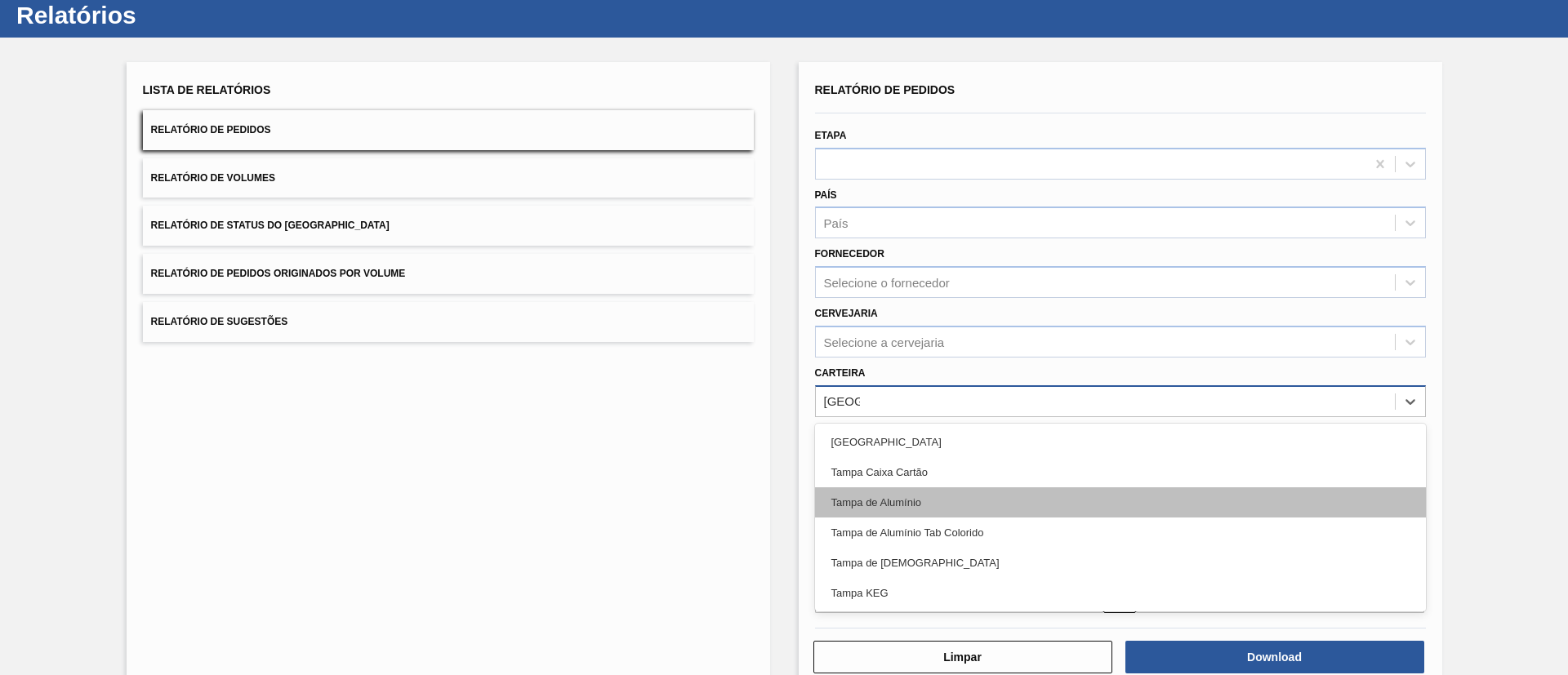
click at [974, 500] on div "Tampa de Alumínio" at bounding box center [1120, 503] width 611 height 31
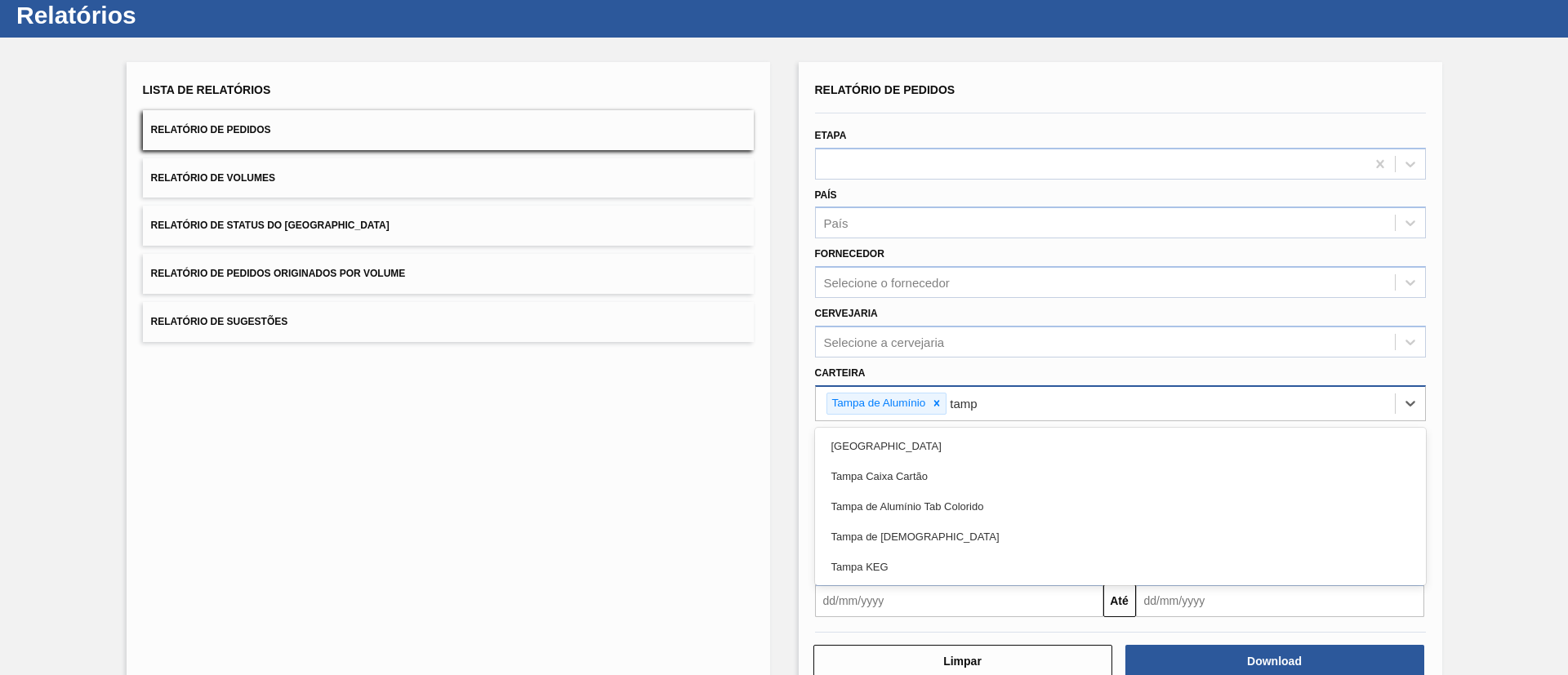
type input "[GEOGRAPHIC_DATA]"
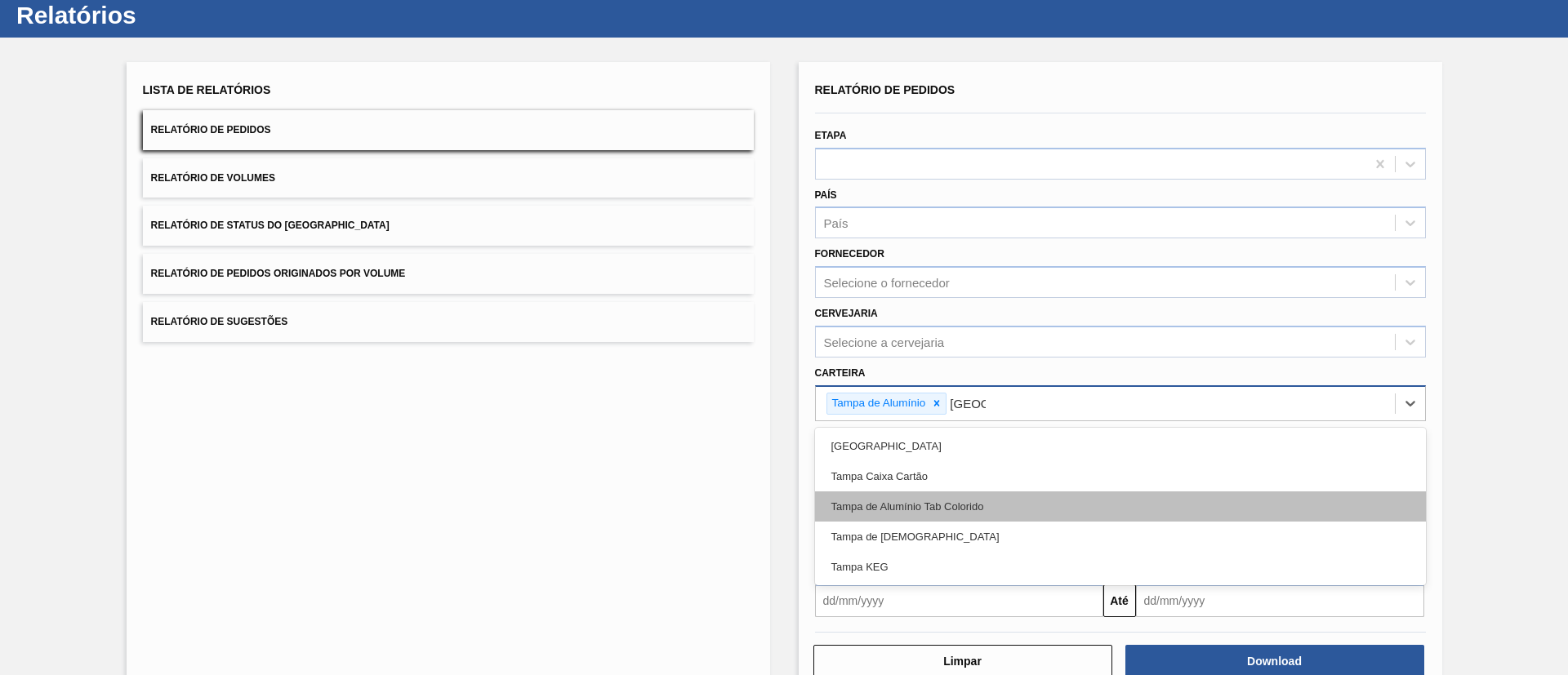
click at [953, 512] on div "Tampa de Alumínio Tab Colorido" at bounding box center [1120, 507] width 611 height 31
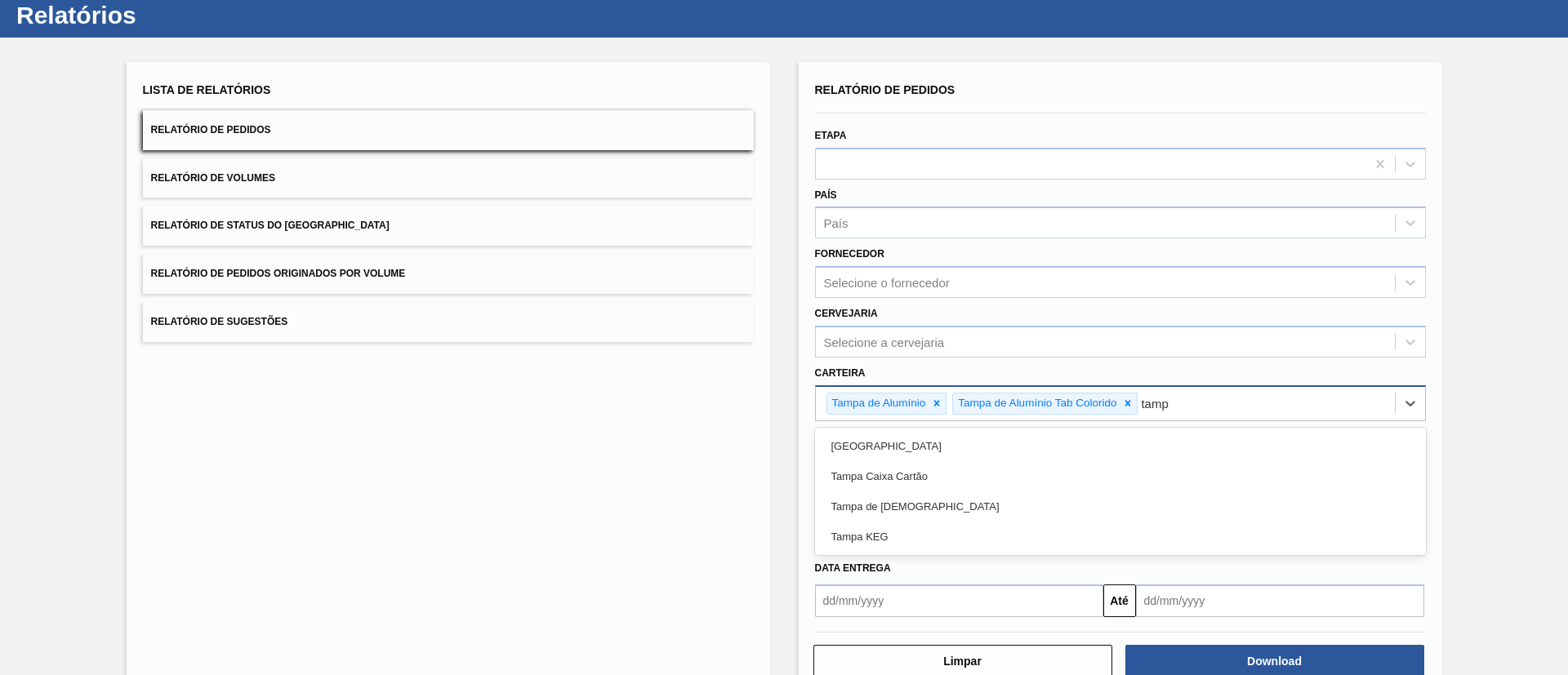
type input "[GEOGRAPHIC_DATA]"
click at [953, 512] on div "Tampa de [DEMOGRAPHIC_DATA]" at bounding box center [1120, 507] width 611 height 31
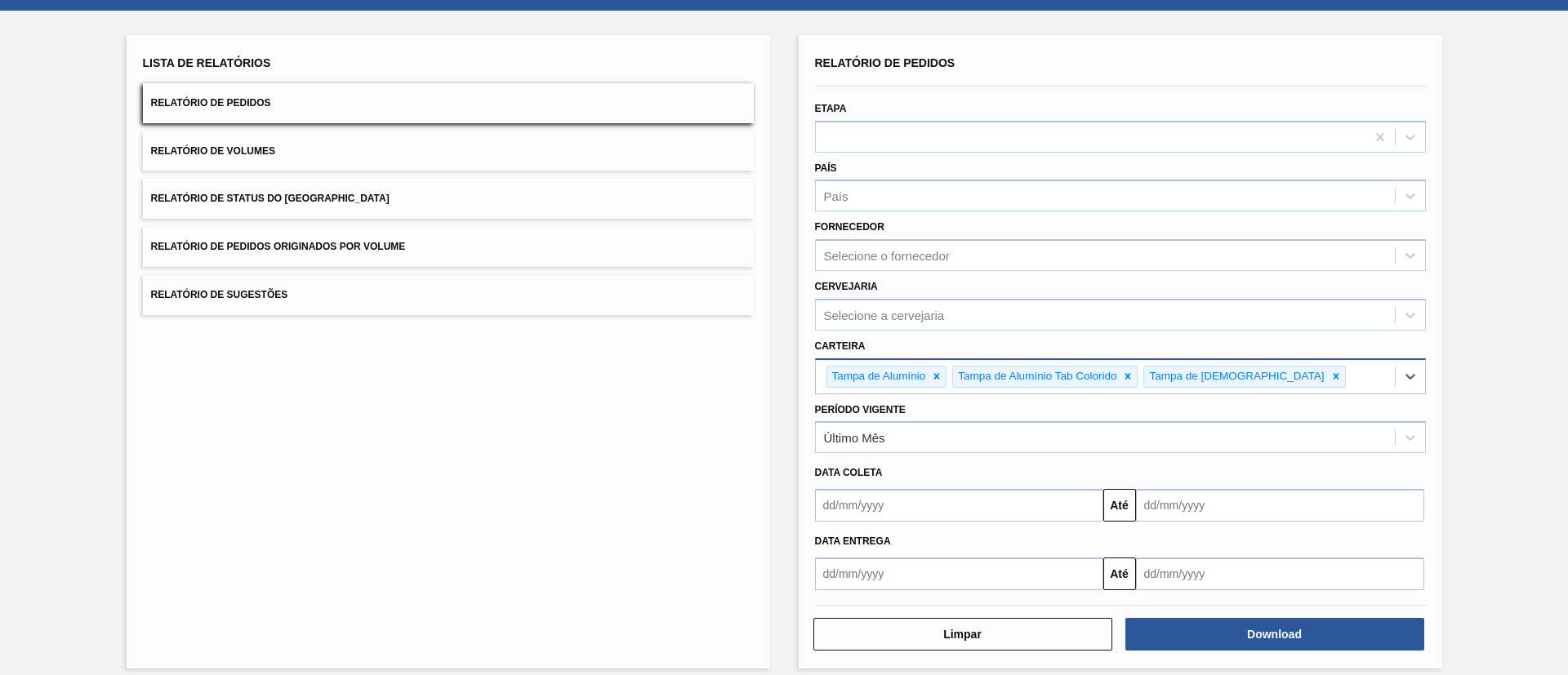
scroll to position [85, 0]
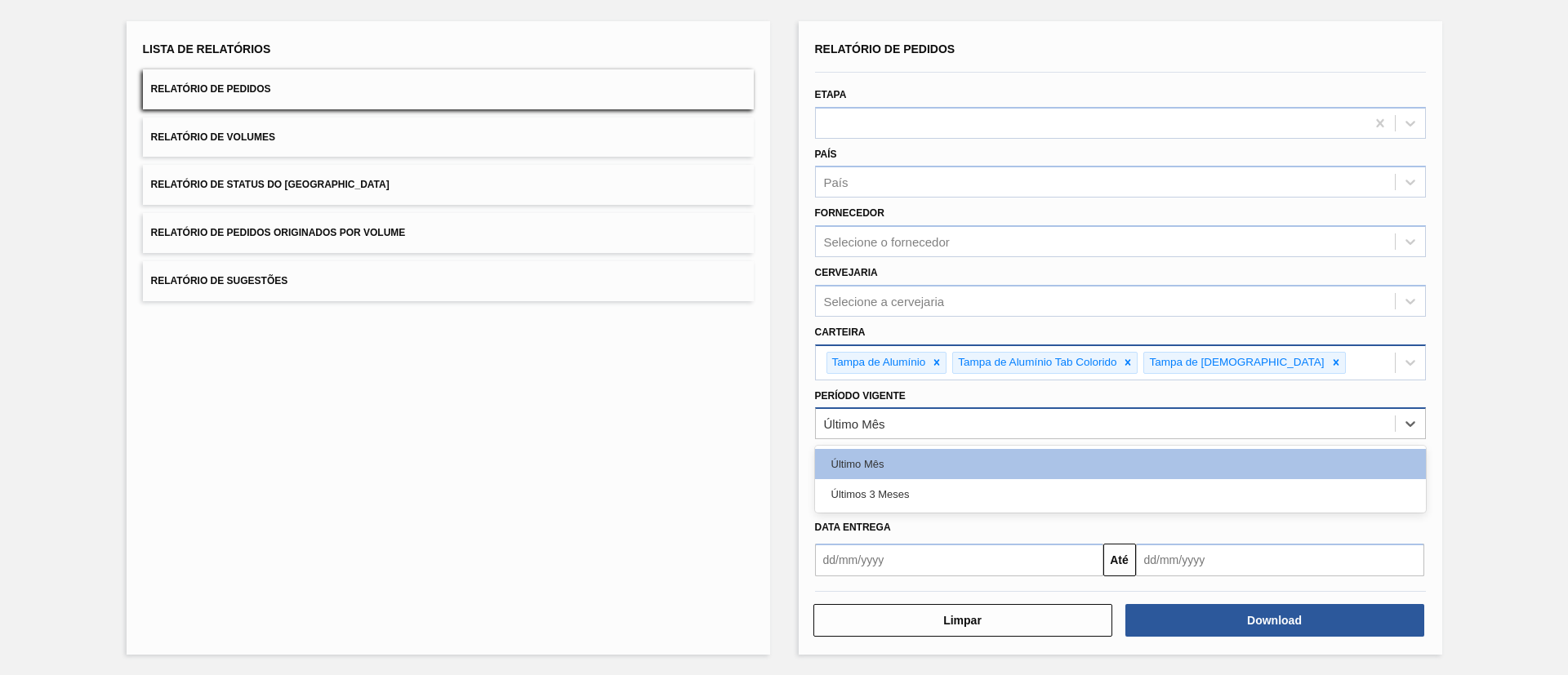
click at [1127, 410] on div "Último Mês" at bounding box center [1120, 423] width 611 height 32
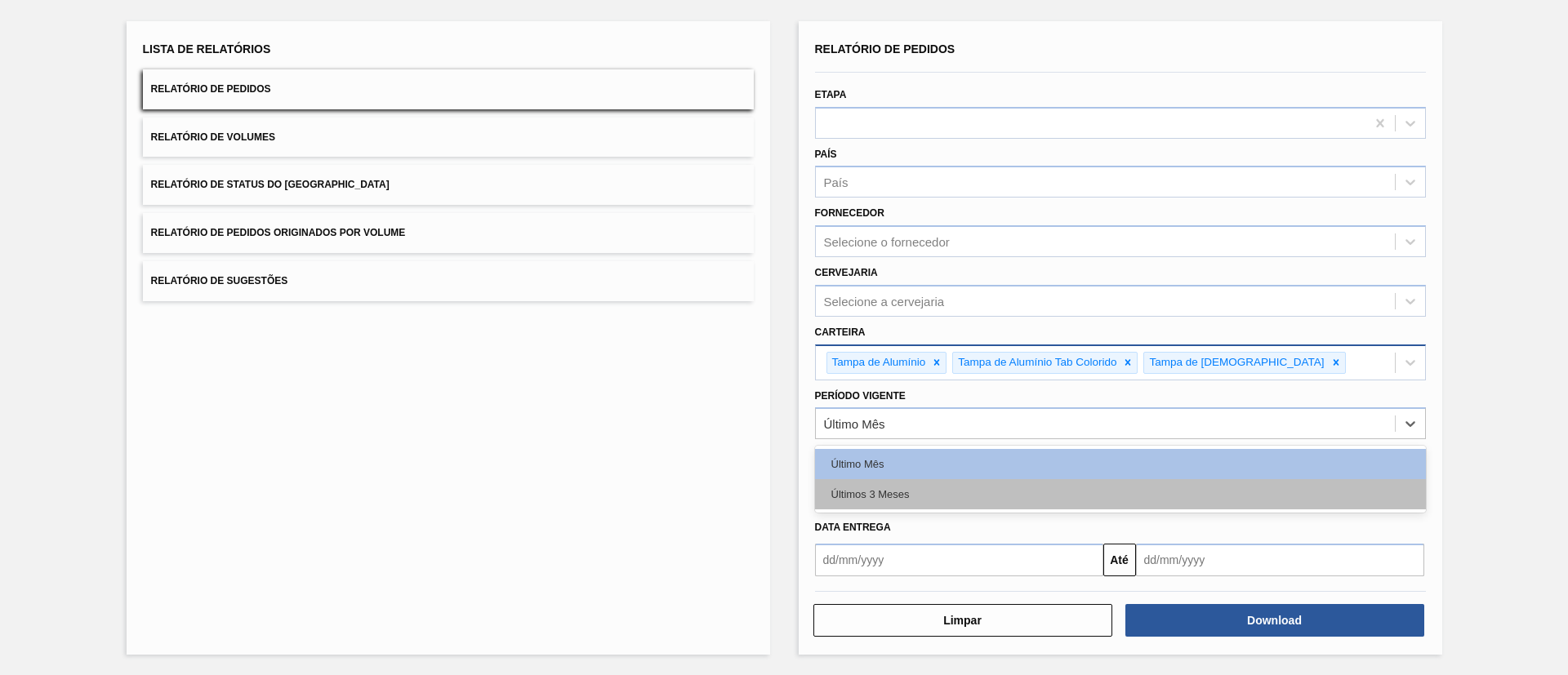
click at [1071, 494] on div "Últimos 3 Meses" at bounding box center [1120, 494] width 611 height 31
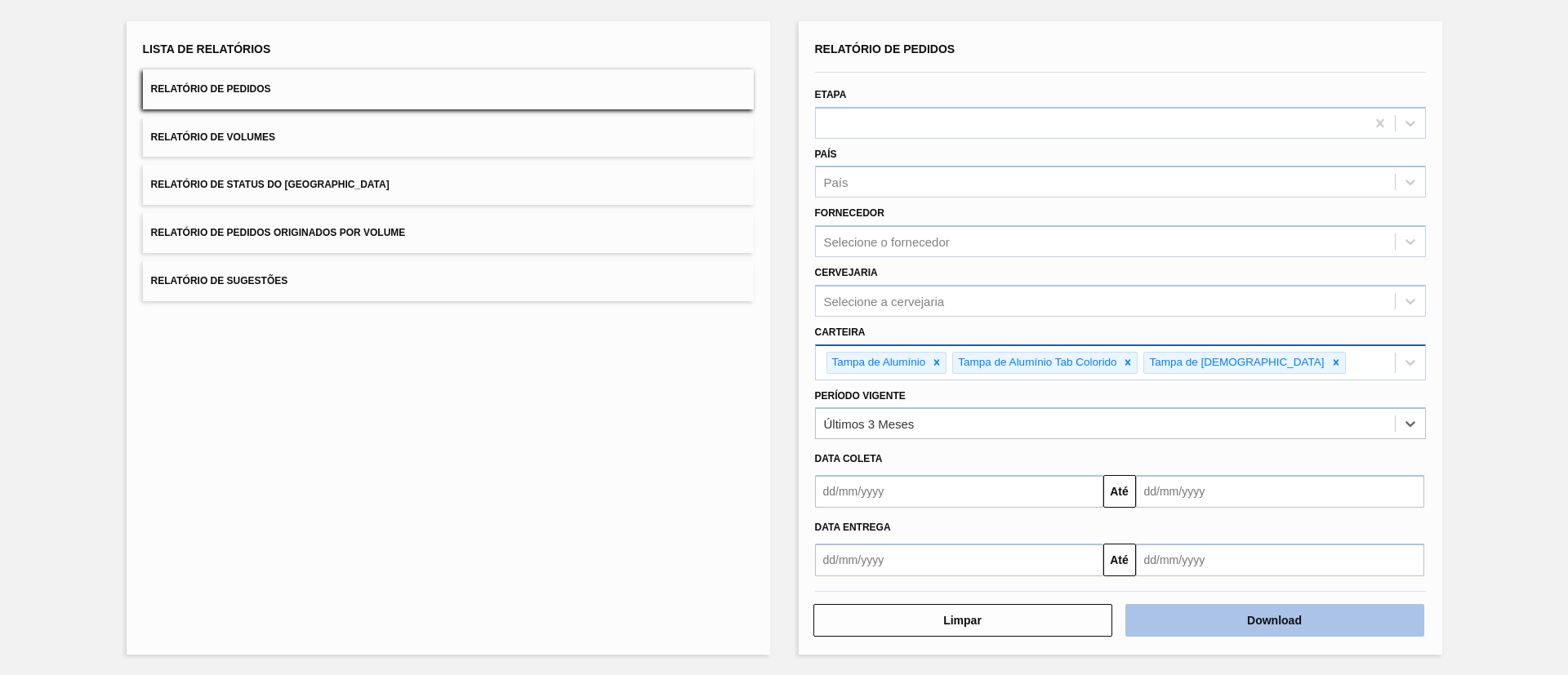
click at [1217, 621] on button "Download" at bounding box center [1274, 621] width 299 height 33
